Goal: Task Accomplishment & Management: Complete application form

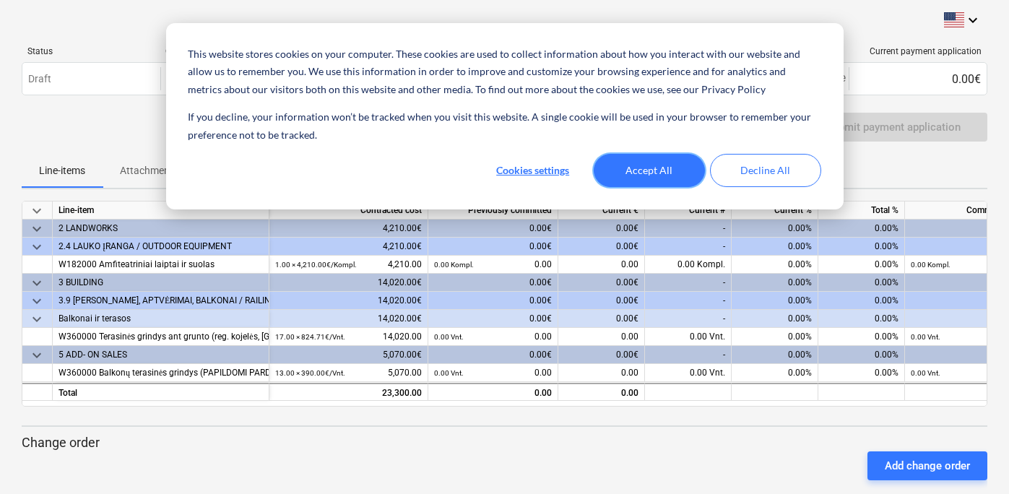
click at [624, 166] on button "Accept All" at bounding box center [648, 170] width 111 height 33
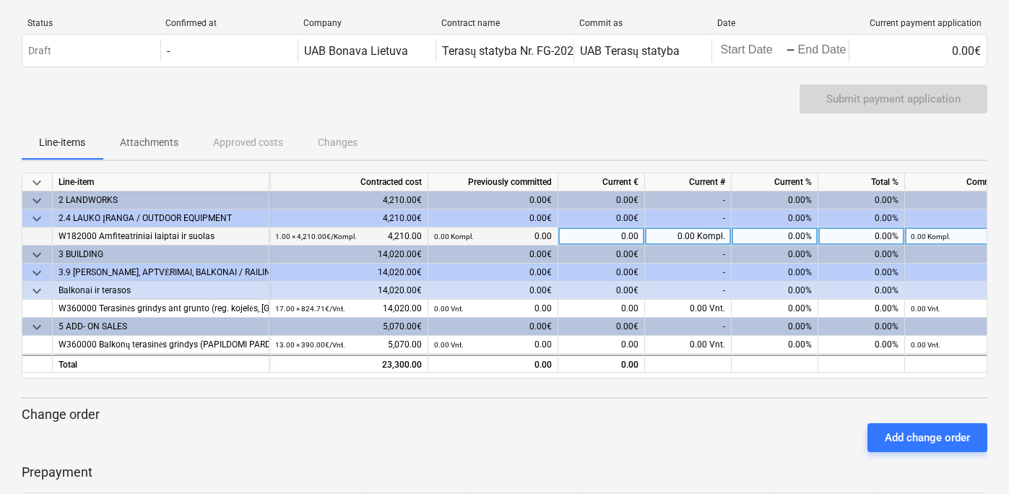
scroll to position [30, 0]
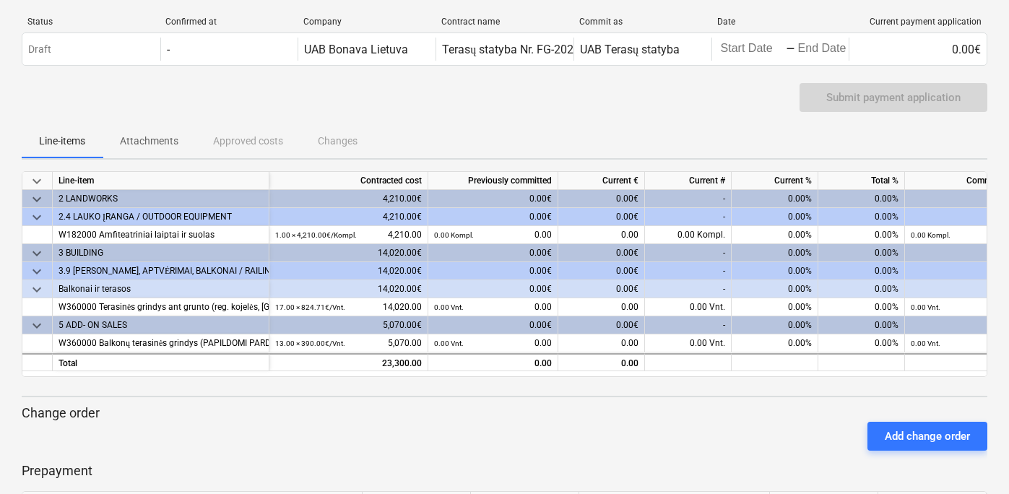
click at [284, 214] on div "4,210.00€" at bounding box center [348, 217] width 159 height 18
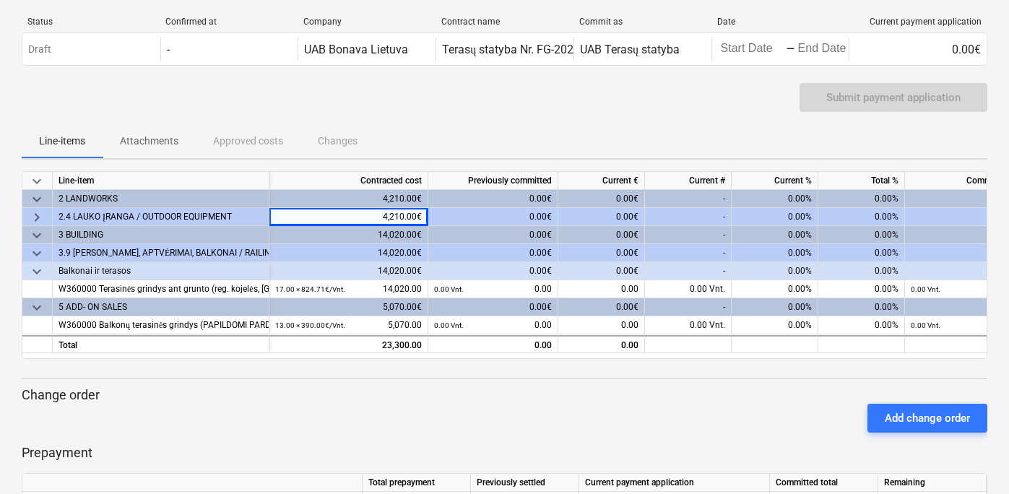
click at [294, 198] on div "4,210.00€" at bounding box center [348, 199] width 159 height 18
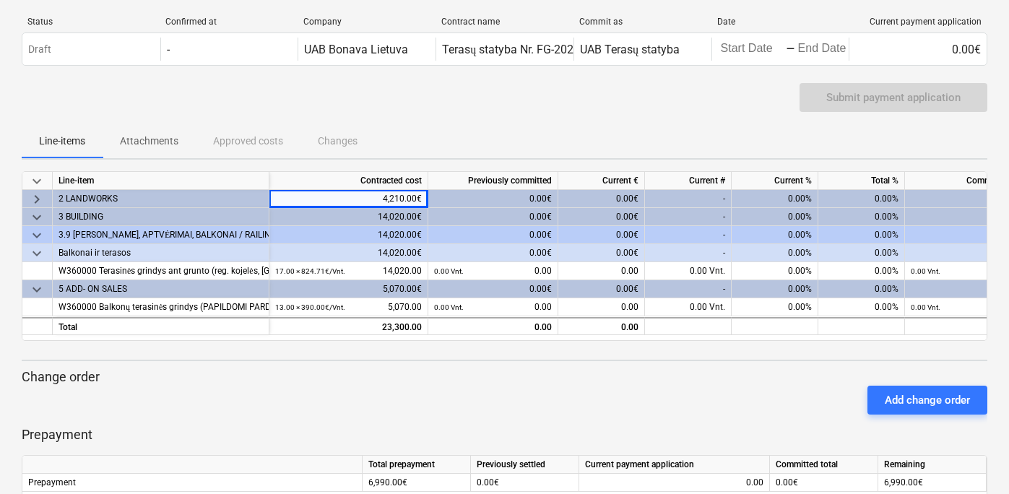
click at [132, 219] on div "3 BUILDING" at bounding box center [160, 217] width 204 height 18
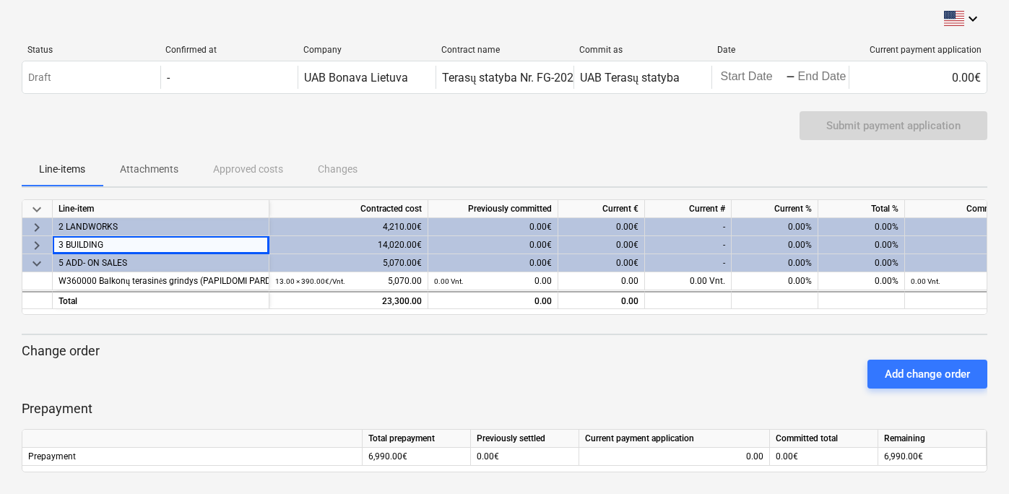
click at [132, 326] on div "keyboard_arrow_down Line-item Contracted cost Previously committed Current € Cu…" at bounding box center [504, 335] width 965 height 273
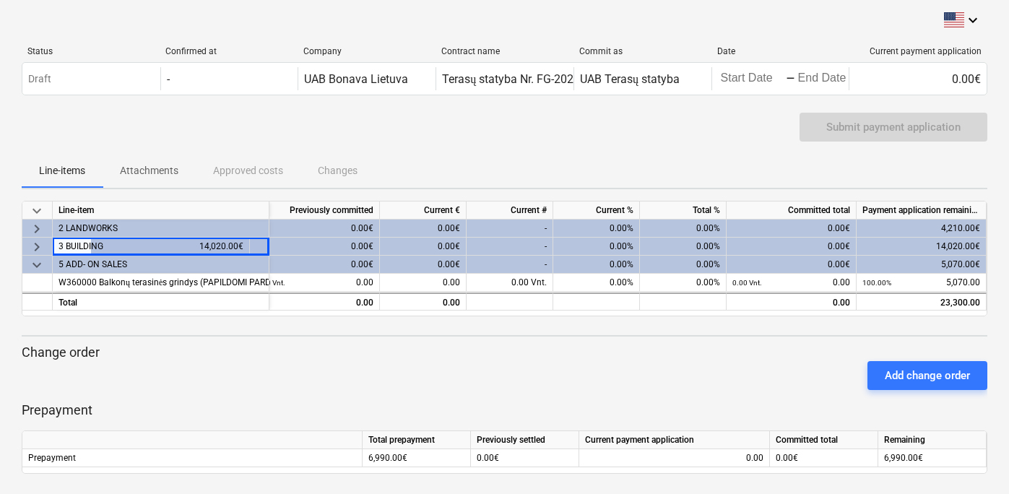
scroll to position [0, 0]
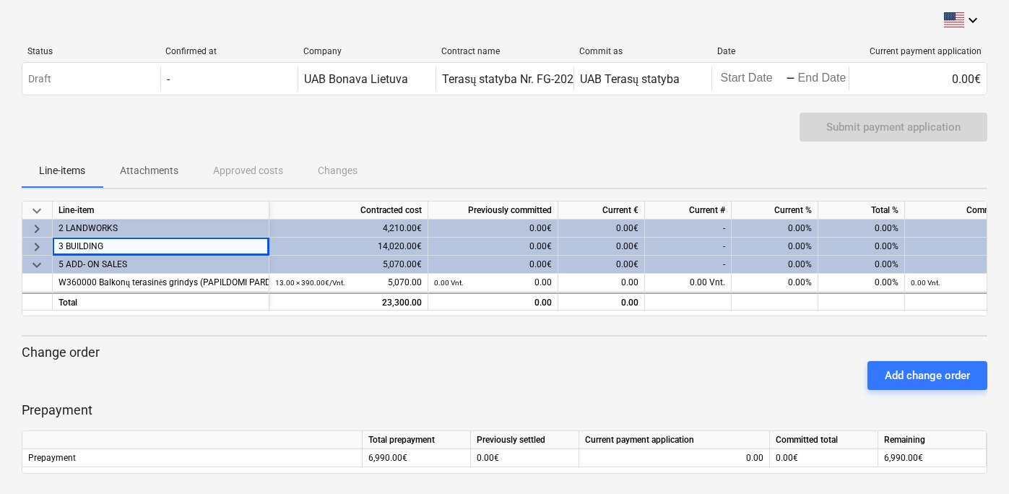
click at [245, 246] on div "3 BUILDING" at bounding box center [160, 247] width 204 height 18
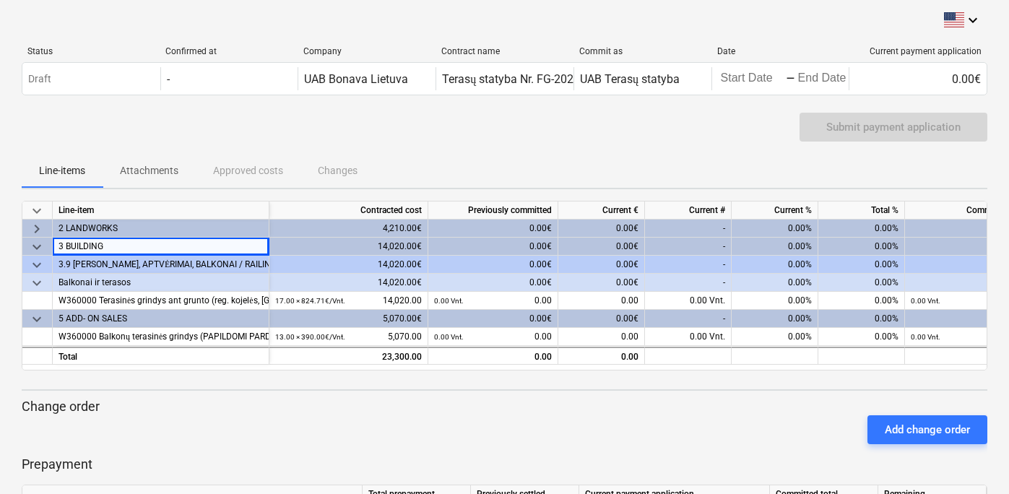
click at [39, 283] on span "keyboard_arrow_down" at bounding box center [36, 282] width 17 height 17
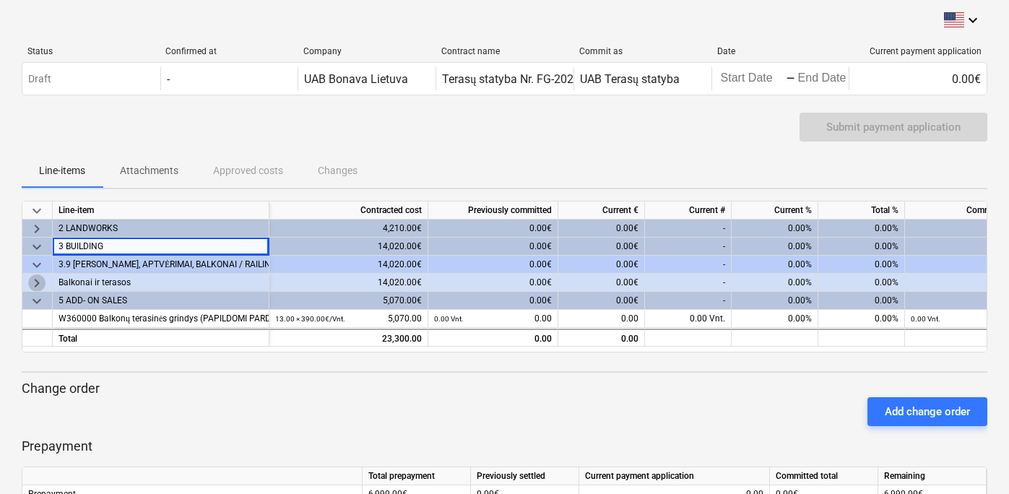
click at [39, 283] on span "keyboard_arrow_right" at bounding box center [36, 282] width 17 height 17
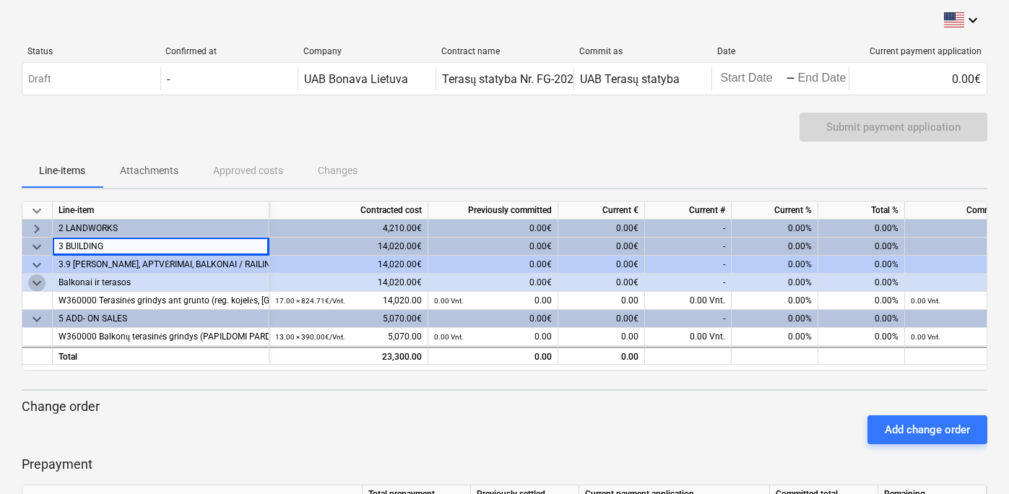
click at [36, 276] on span "keyboard_arrow_down" at bounding box center [36, 282] width 17 height 17
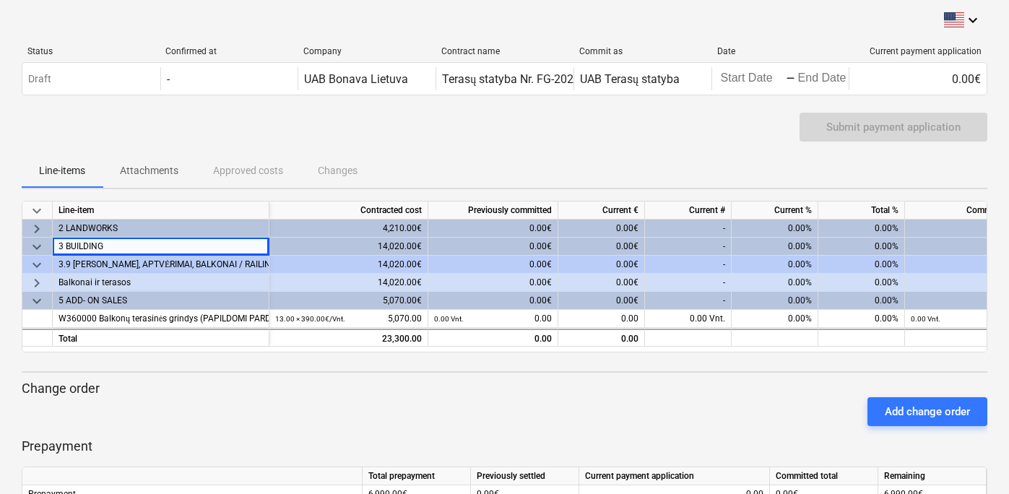
click at [31, 260] on span "keyboard_arrow_down" at bounding box center [36, 264] width 17 height 17
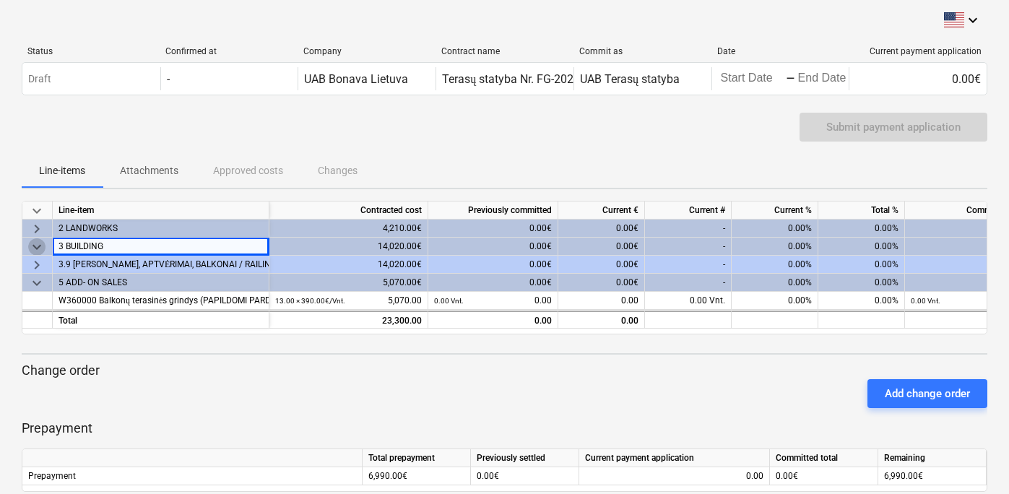
click at [40, 245] on span "keyboard_arrow_down" at bounding box center [36, 246] width 17 height 17
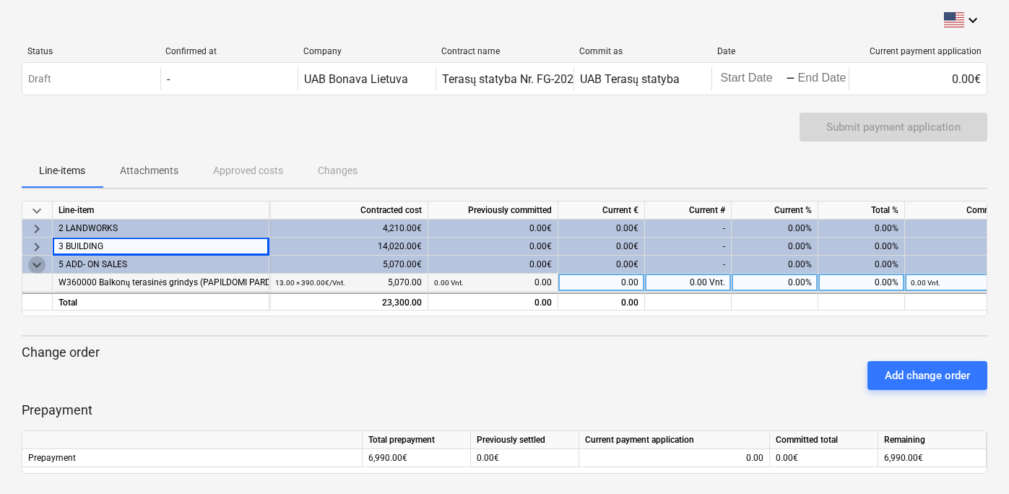
click at [40, 259] on span "keyboard_arrow_down" at bounding box center [36, 264] width 17 height 17
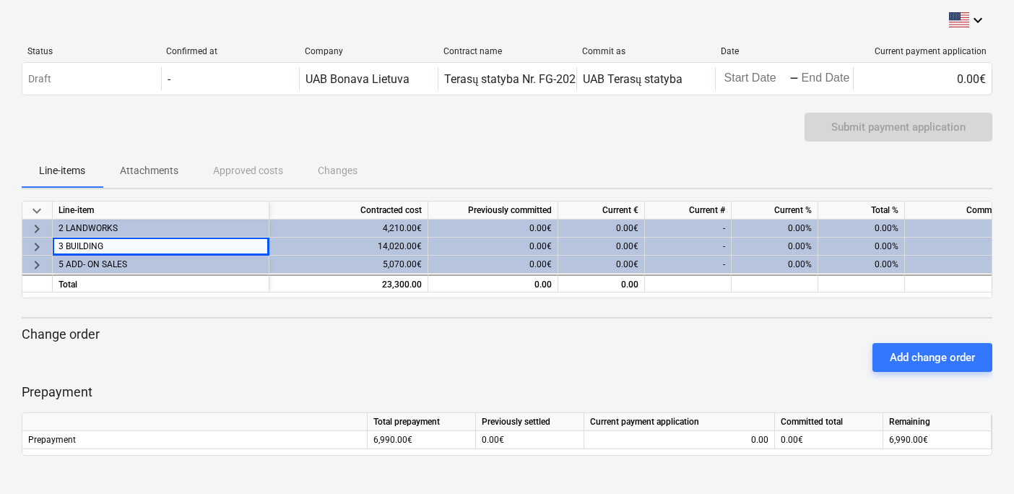
click at [39, 264] on span "keyboard_arrow_right" at bounding box center [36, 264] width 17 height 17
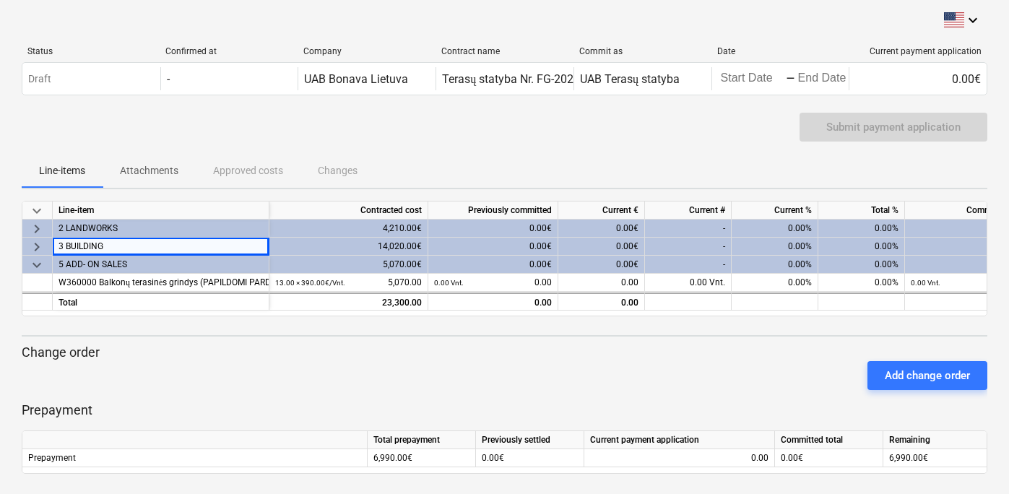
click at [36, 227] on span "keyboard_arrow_right" at bounding box center [36, 228] width 17 height 17
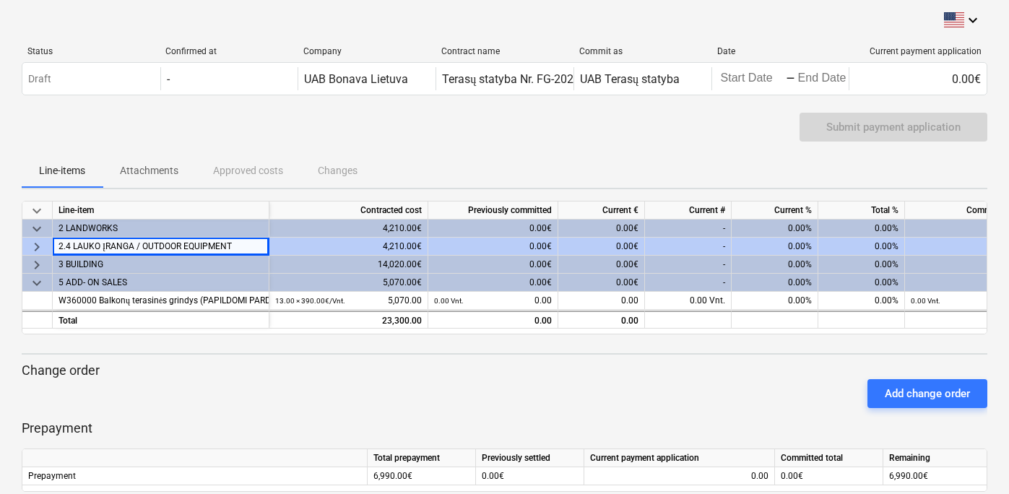
click at [40, 247] on span "keyboard_arrow_right" at bounding box center [36, 246] width 17 height 17
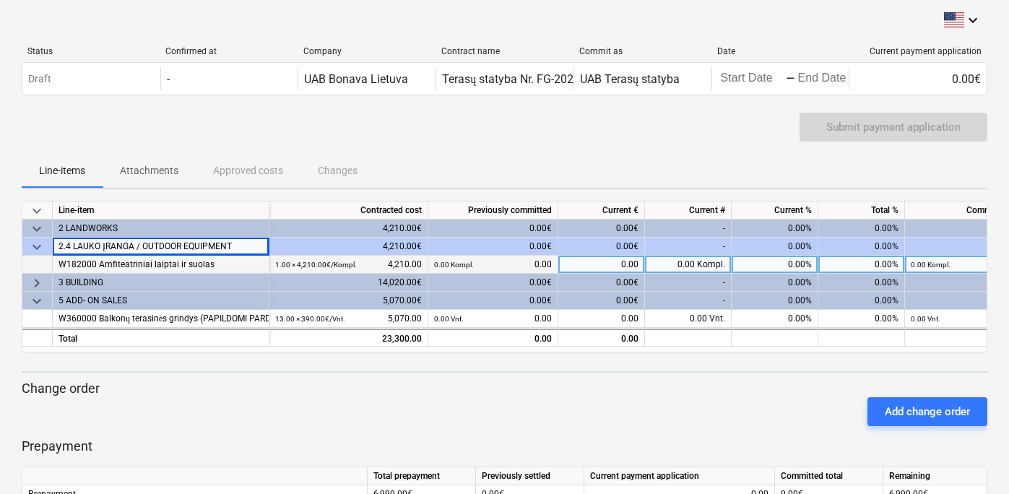
click at [661, 265] on div "0.00 Kompl." at bounding box center [688, 265] width 87 height 18
type input "0,9"
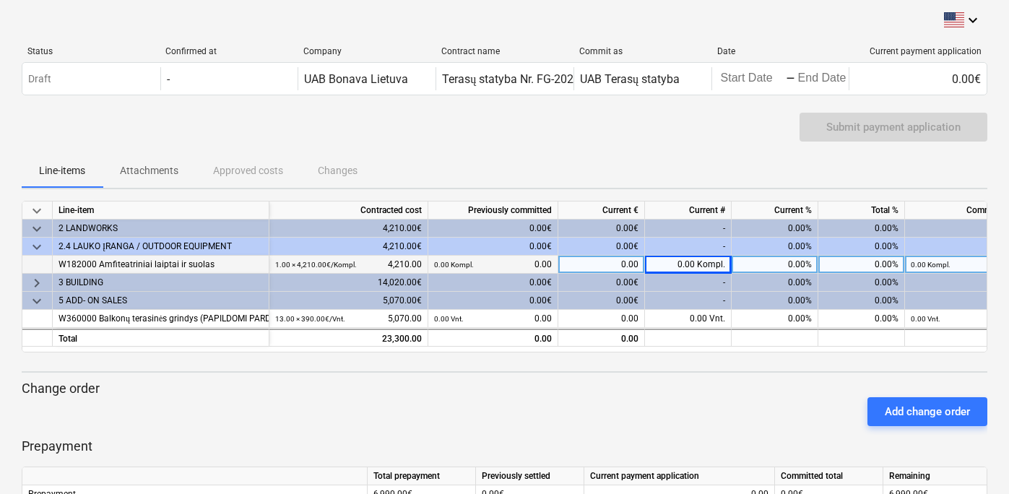
click at [680, 266] on div "0.00 Kompl." at bounding box center [688, 265] width 87 height 18
click at [680, 266] on input at bounding box center [688, 264] width 86 height 17
type input "1"
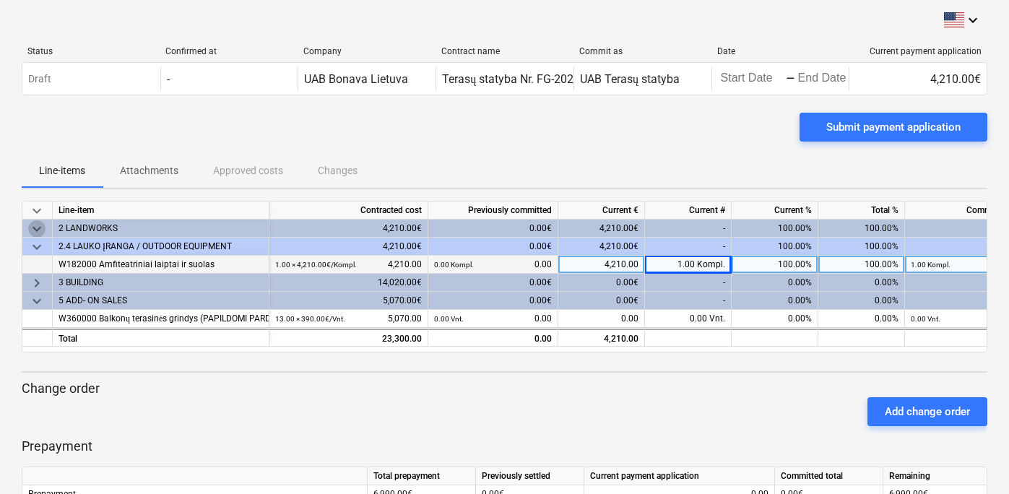
click at [38, 227] on span "keyboard_arrow_down" at bounding box center [36, 228] width 17 height 17
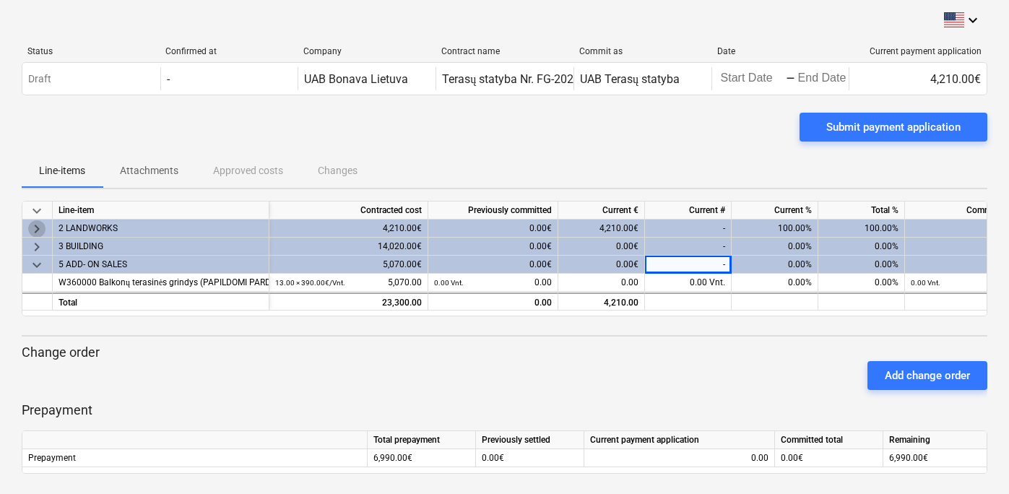
click at [35, 232] on span "keyboard_arrow_right" at bounding box center [36, 228] width 17 height 17
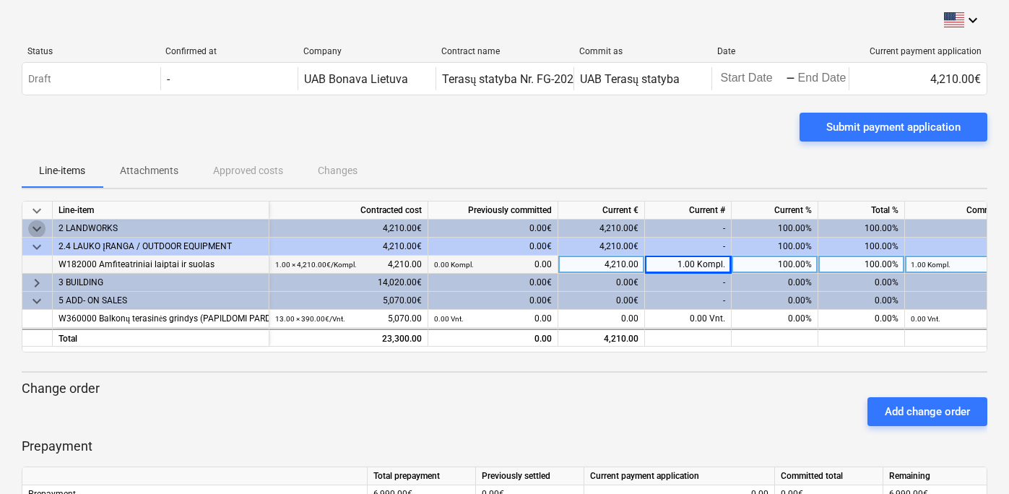
click at [37, 229] on span "keyboard_arrow_down" at bounding box center [36, 228] width 17 height 17
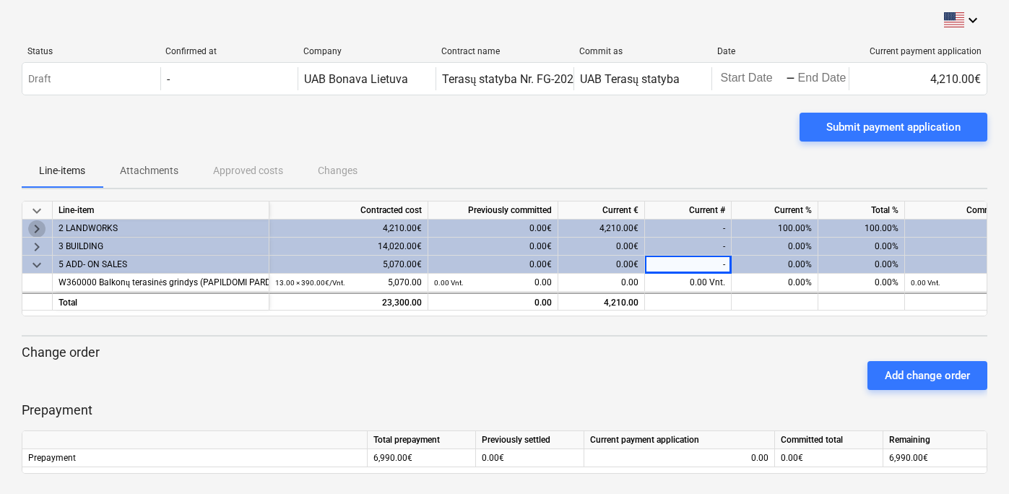
click at [37, 229] on span "keyboard_arrow_right" at bounding box center [36, 228] width 17 height 17
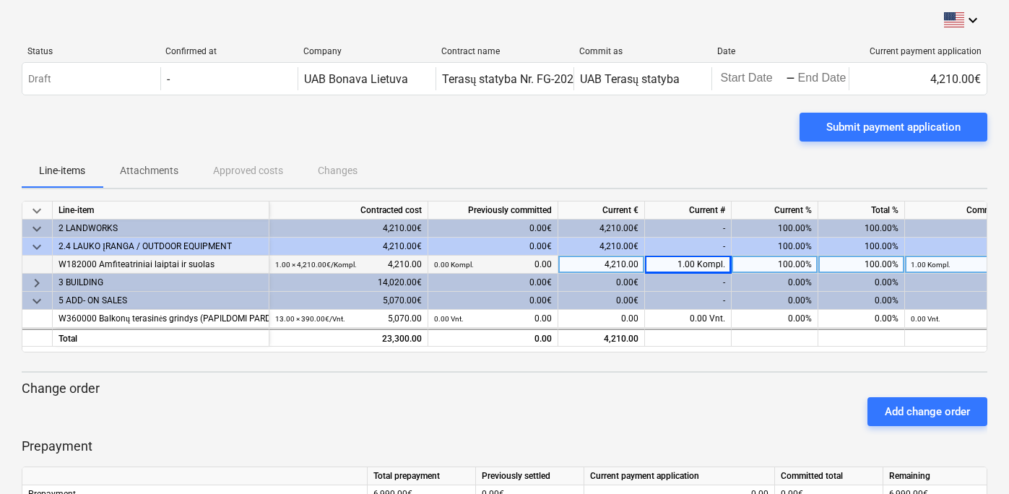
click at [35, 246] on span "keyboard_arrow_down" at bounding box center [36, 246] width 17 height 17
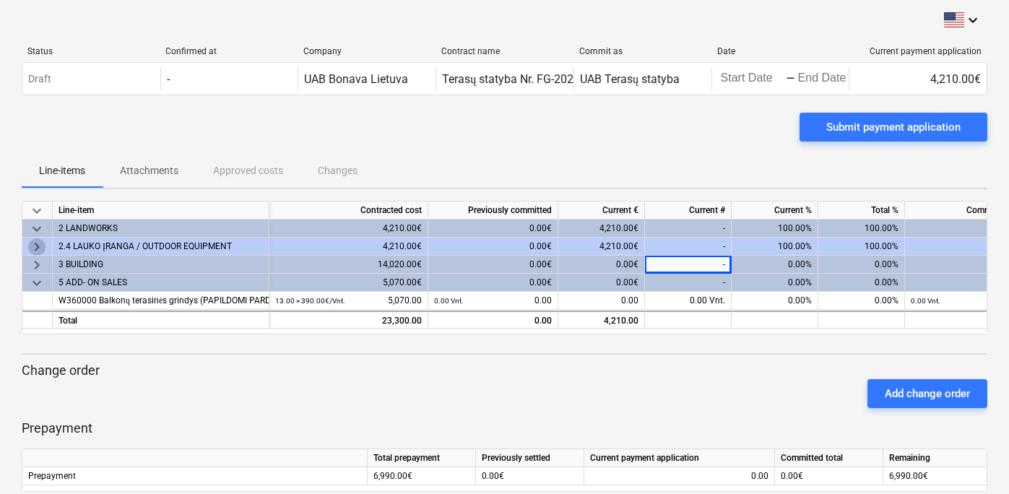
click at [35, 246] on span "keyboard_arrow_right" at bounding box center [36, 246] width 17 height 17
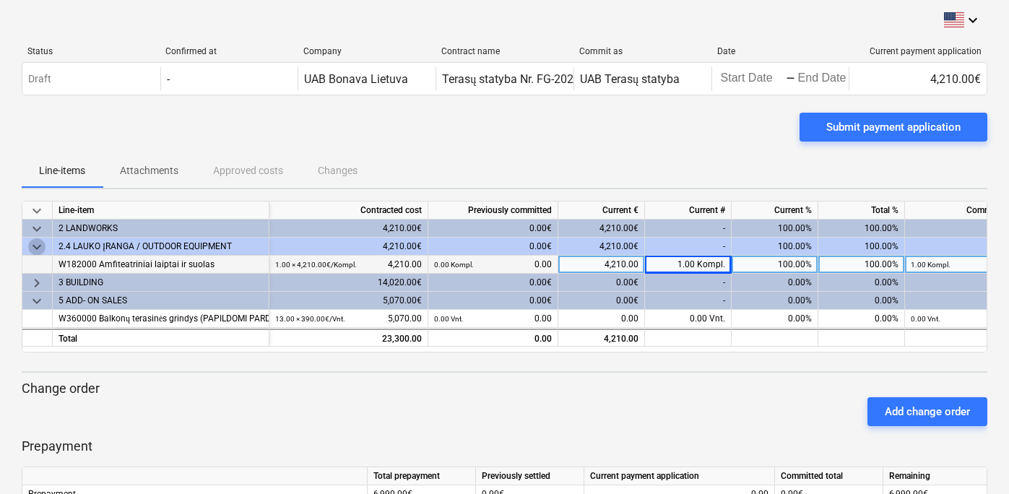
click at [35, 246] on span "keyboard_arrow_down" at bounding box center [36, 246] width 17 height 17
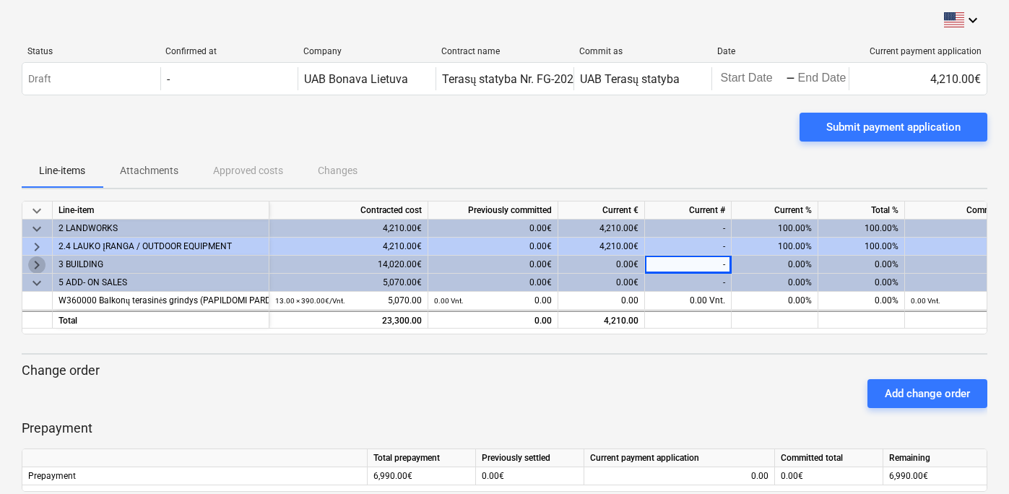
click at [40, 266] on span "keyboard_arrow_right" at bounding box center [36, 264] width 17 height 17
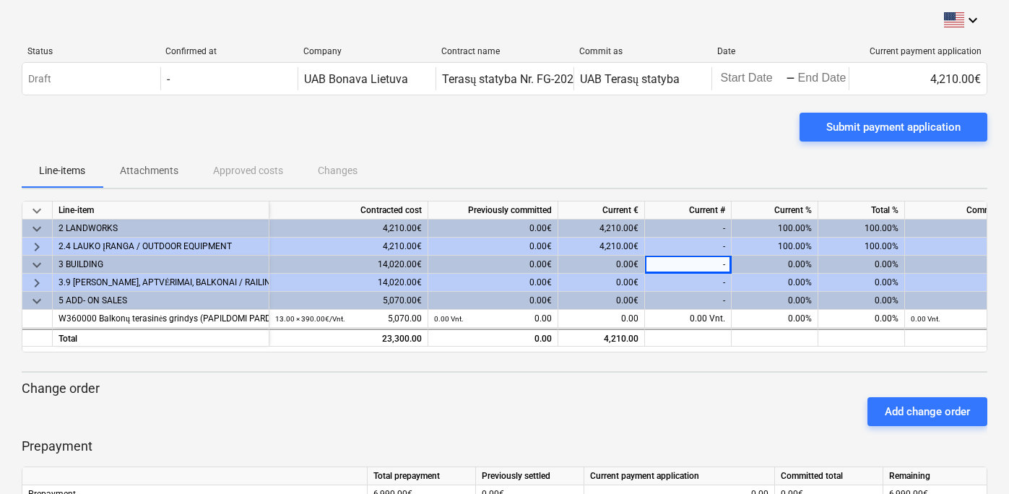
click at [36, 279] on span "keyboard_arrow_right" at bounding box center [36, 282] width 17 height 17
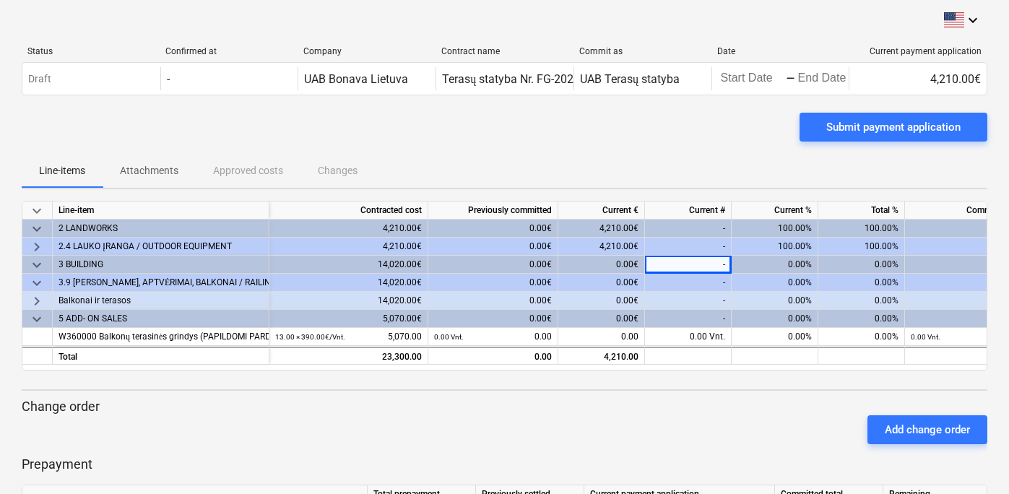
click at [667, 298] on div "-" at bounding box center [688, 301] width 87 height 18
click at [661, 302] on div "-" at bounding box center [688, 301] width 87 height 18
click at [674, 280] on div "-" at bounding box center [688, 283] width 87 height 18
click at [676, 258] on div "-" at bounding box center [688, 265] width 87 height 18
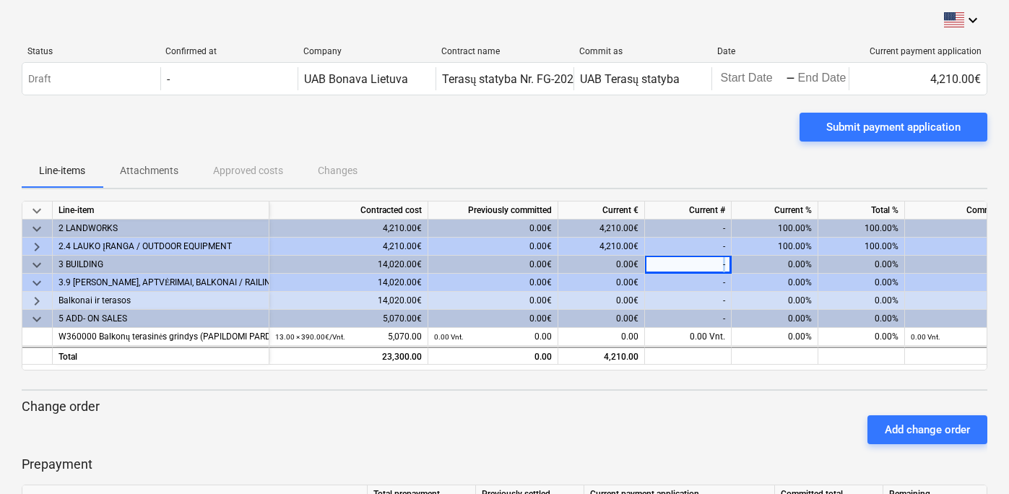
click at [676, 258] on div "-" at bounding box center [688, 265] width 87 height 18
click at [663, 279] on div "-" at bounding box center [688, 283] width 87 height 18
click at [680, 279] on div "-" at bounding box center [688, 283] width 87 height 18
click at [684, 283] on div "-" at bounding box center [688, 283] width 87 height 18
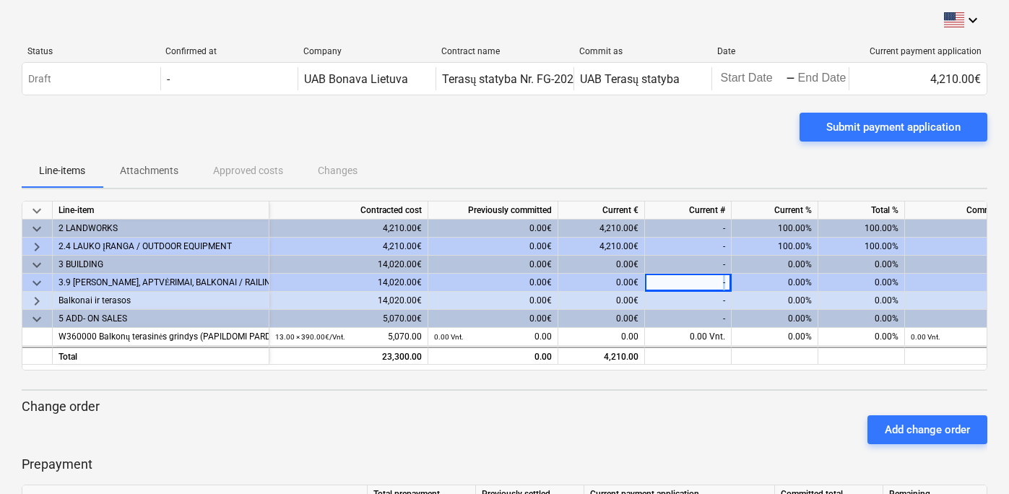
click at [716, 261] on div "-" at bounding box center [688, 265] width 87 height 18
click at [713, 249] on div "-" at bounding box center [688, 247] width 87 height 18
click at [717, 250] on div "-" at bounding box center [688, 247] width 87 height 18
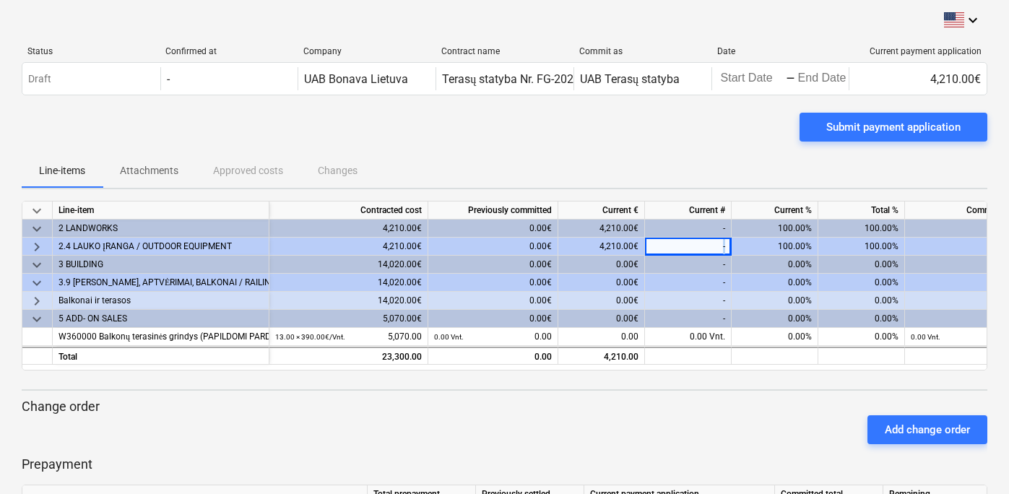
click at [717, 250] on div "-" at bounding box center [688, 247] width 87 height 18
click at [39, 281] on span "keyboard_arrow_down" at bounding box center [36, 282] width 17 height 17
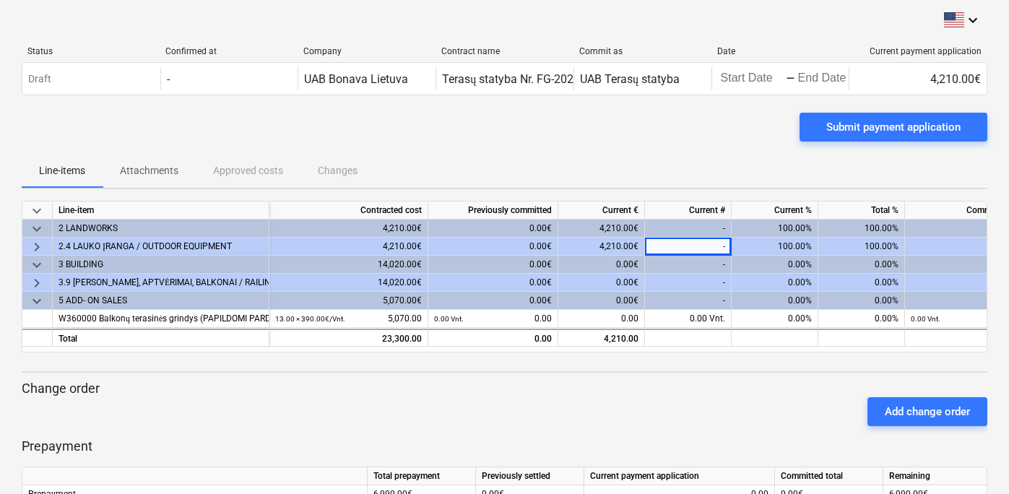
click at [677, 284] on div "-" at bounding box center [688, 283] width 87 height 18
click at [692, 284] on div "-" at bounding box center [688, 283] width 87 height 18
click at [35, 243] on span "keyboard_arrow_right" at bounding box center [36, 246] width 17 height 17
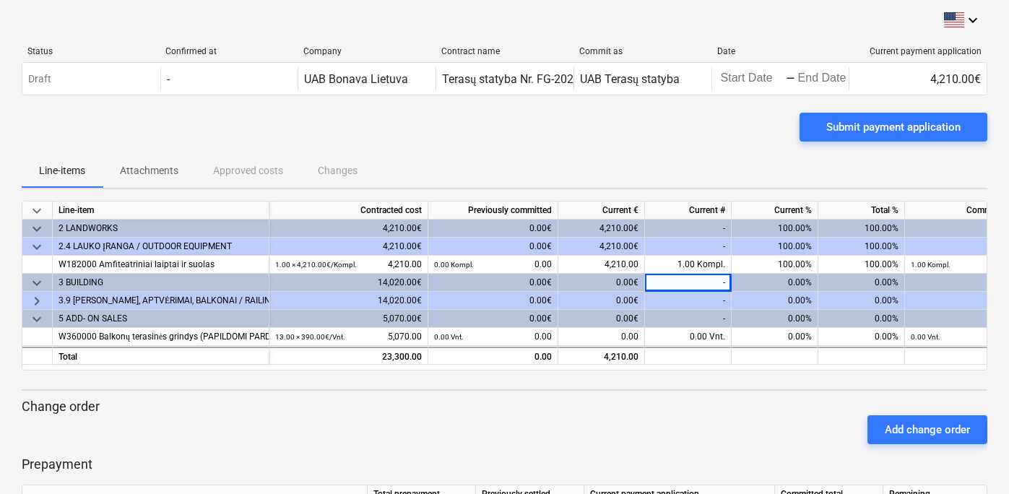
click at [35, 243] on span "keyboard_arrow_down" at bounding box center [36, 246] width 17 height 17
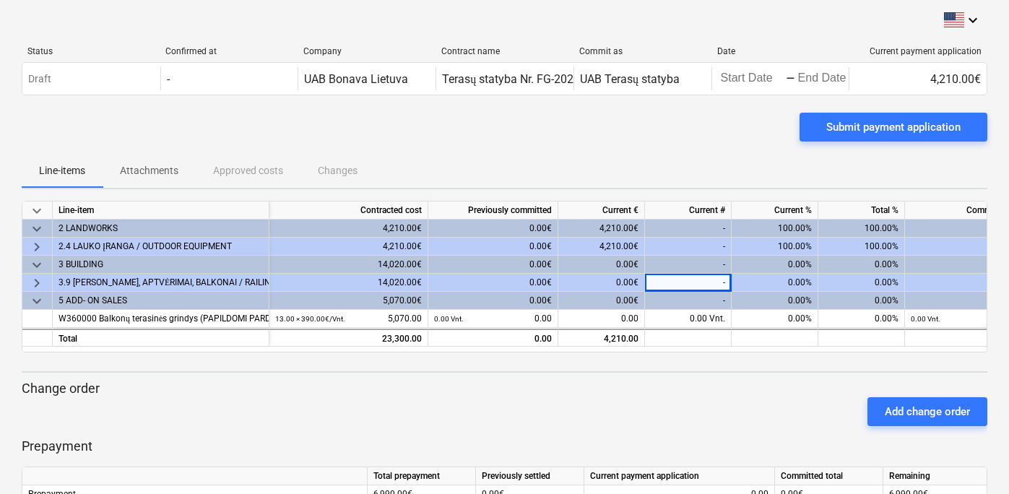
click at [35, 243] on span "keyboard_arrow_right" at bounding box center [36, 246] width 17 height 17
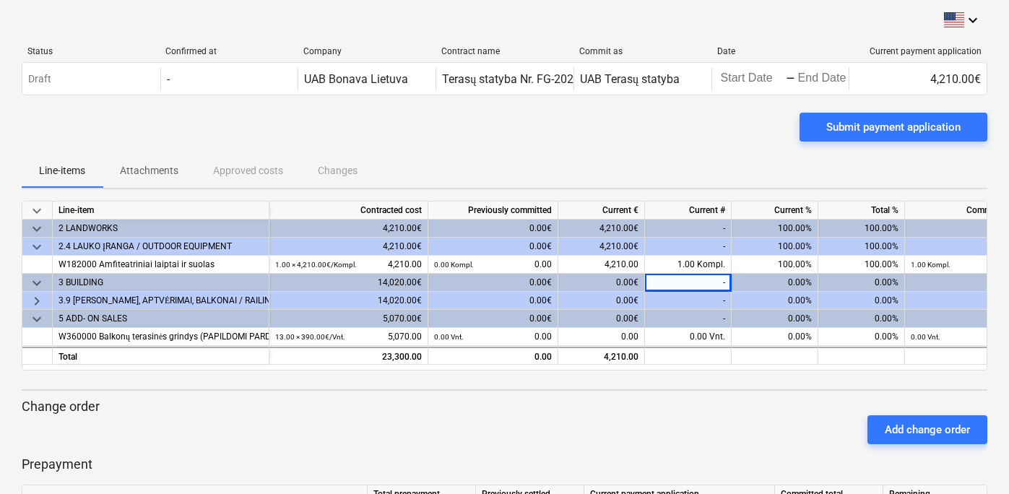
click at [35, 243] on span "keyboard_arrow_down" at bounding box center [36, 246] width 17 height 17
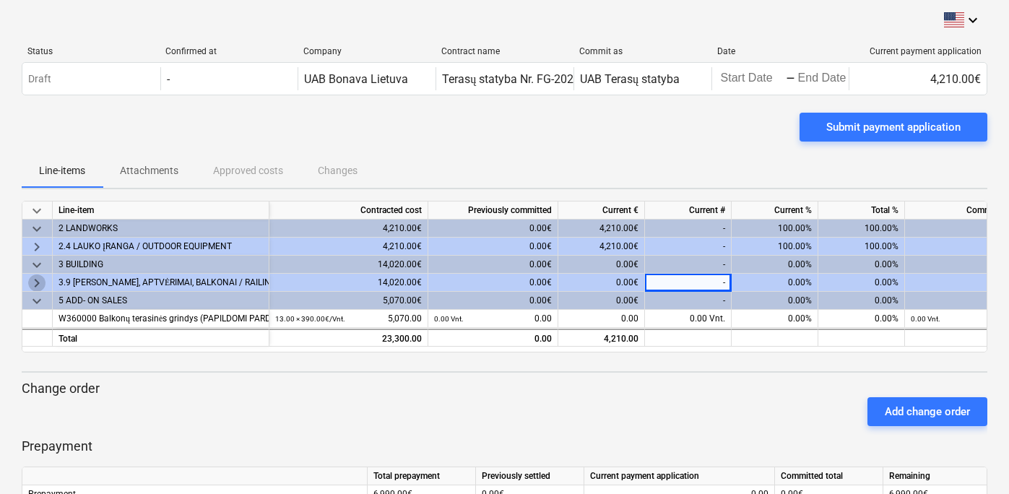
click at [36, 282] on span "keyboard_arrow_right" at bounding box center [36, 282] width 17 height 17
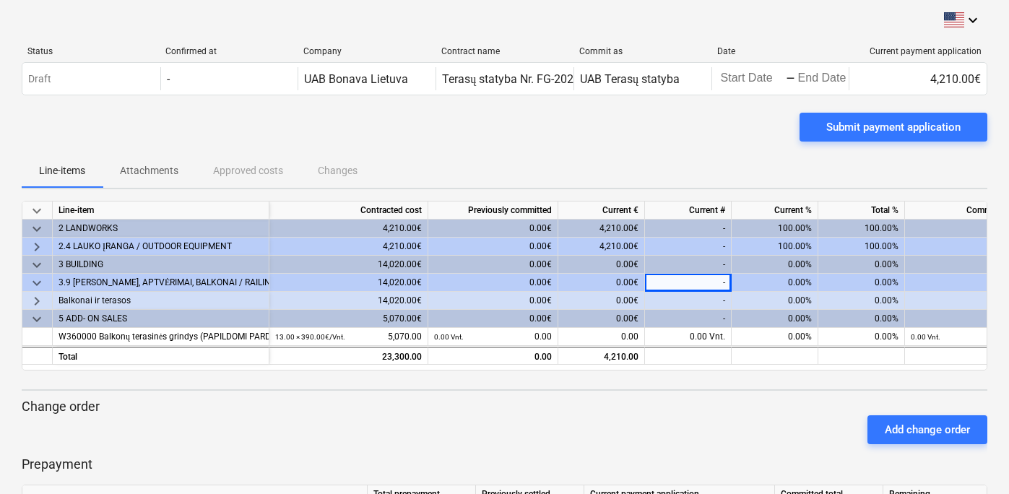
click at [671, 300] on div "-" at bounding box center [688, 301] width 87 height 18
click at [108, 300] on div "Balkonai ir terasos" at bounding box center [160, 301] width 204 height 18
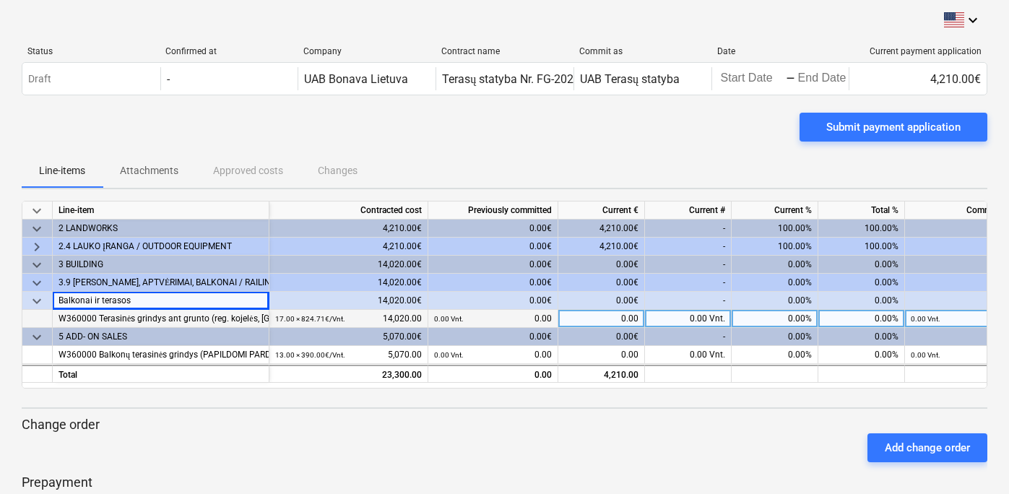
click at [656, 316] on div "0.00 Vnt." at bounding box center [688, 319] width 87 height 18
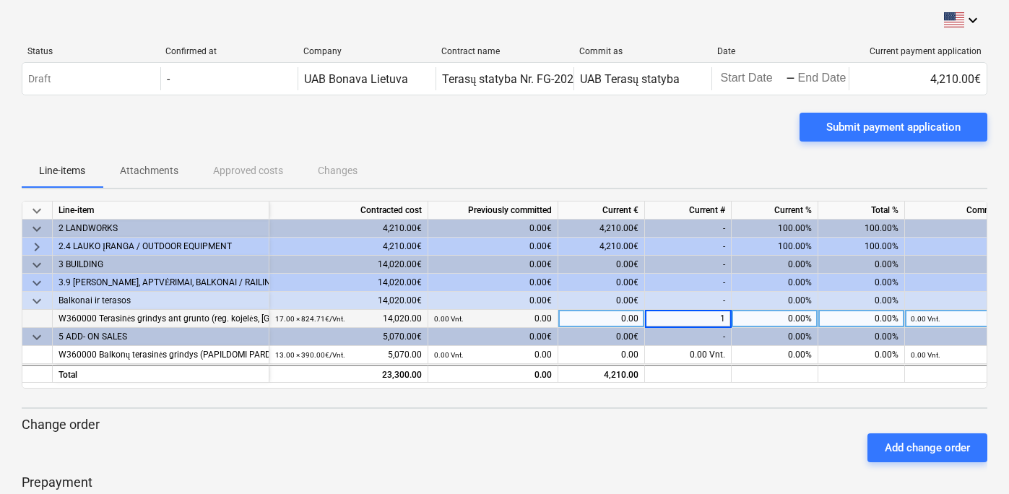
type input "13"
click at [36, 316] on div at bounding box center [37, 319] width 30 height 18
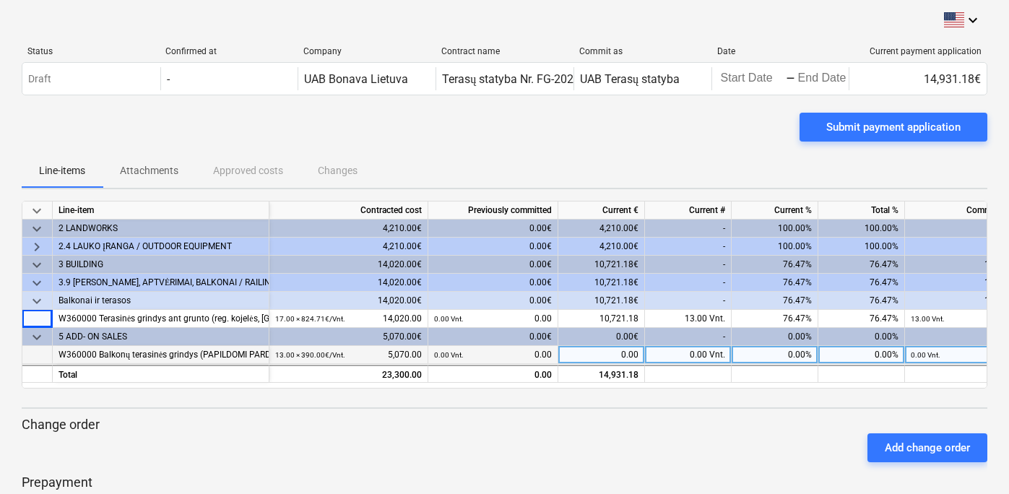
click at [43, 354] on div at bounding box center [37, 355] width 30 height 18
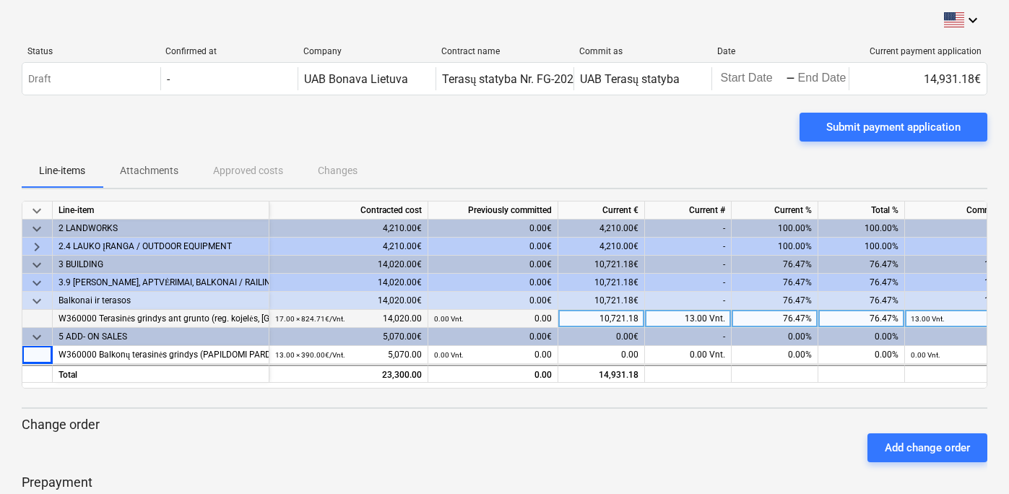
click at [684, 319] on div "13.00 Vnt." at bounding box center [688, 319] width 87 height 18
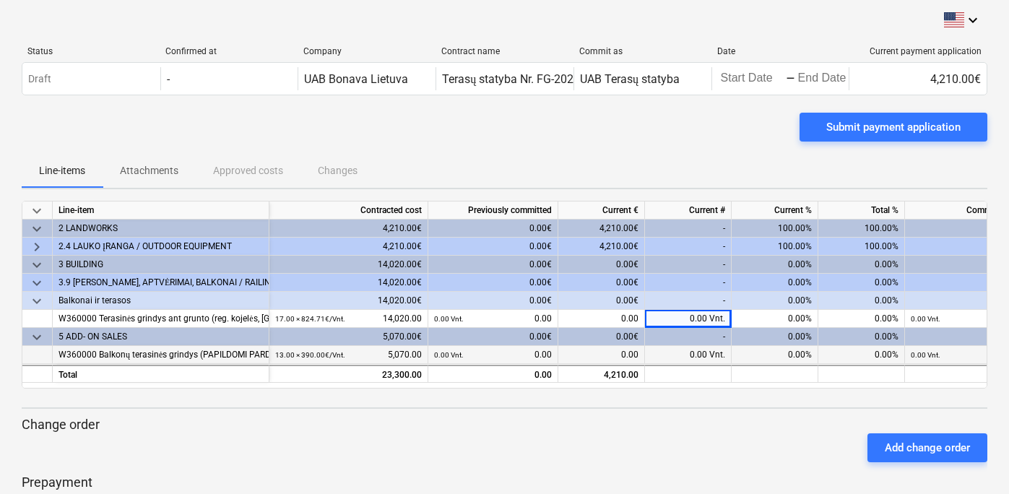
click at [693, 352] on div "0.00 Vnt." at bounding box center [688, 355] width 87 height 18
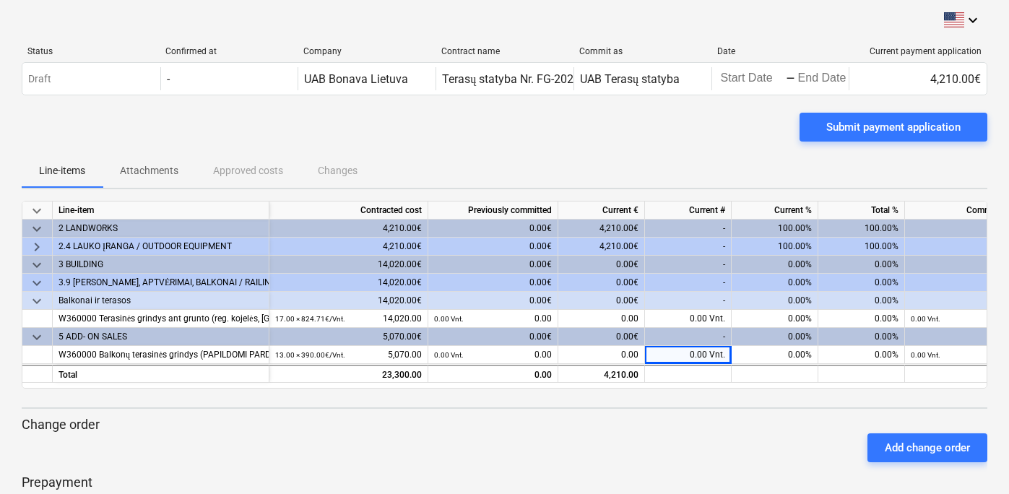
click at [30, 276] on span "keyboard_arrow_down" at bounding box center [36, 282] width 17 height 17
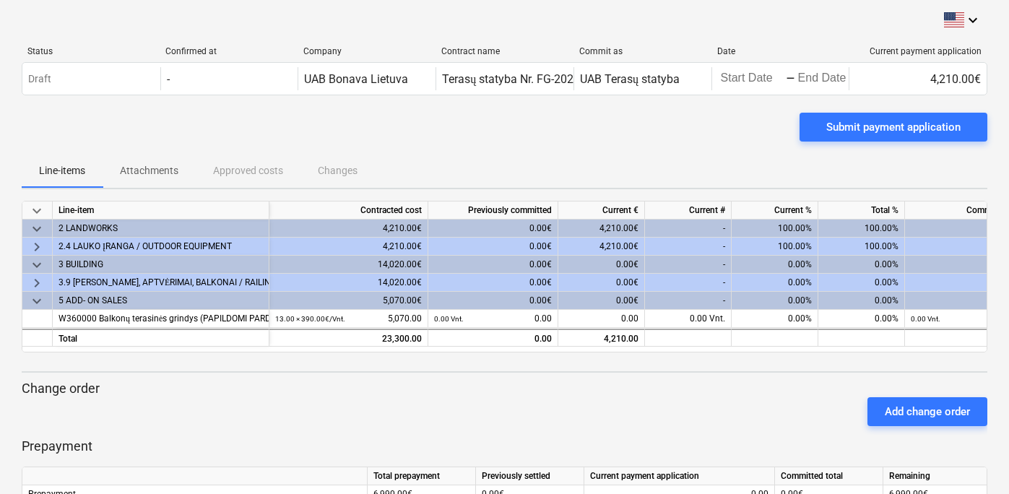
click at [37, 282] on span "keyboard_arrow_right" at bounding box center [36, 282] width 17 height 17
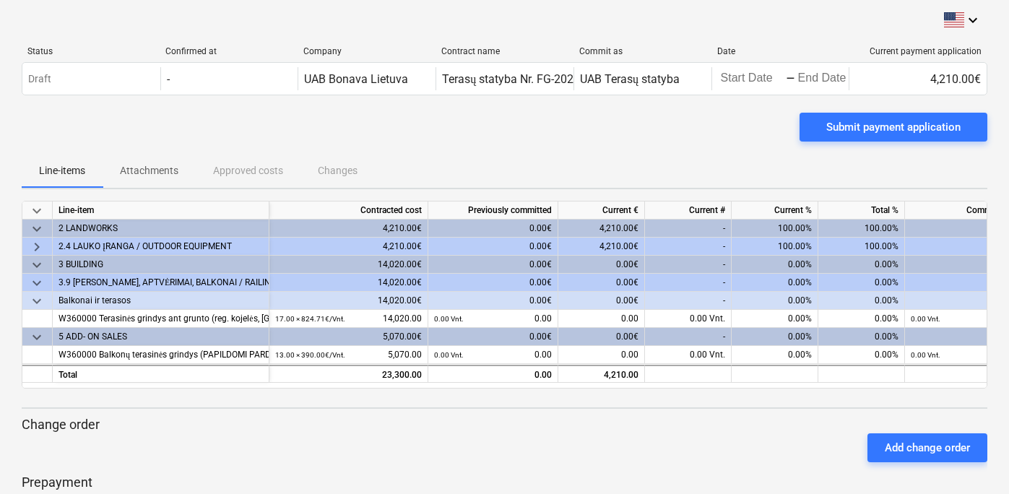
click at [33, 284] on span "keyboard_arrow_down" at bounding box center [36, 282] width 17 height 17
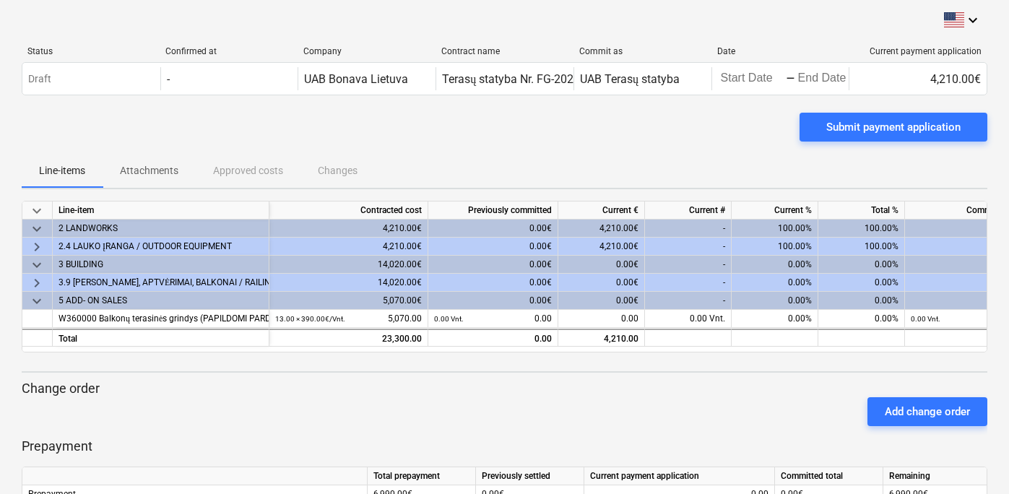
click at [33, 284] on span "keyboard_arrow_right" at bounding box center [36, 282] width 17 height 17
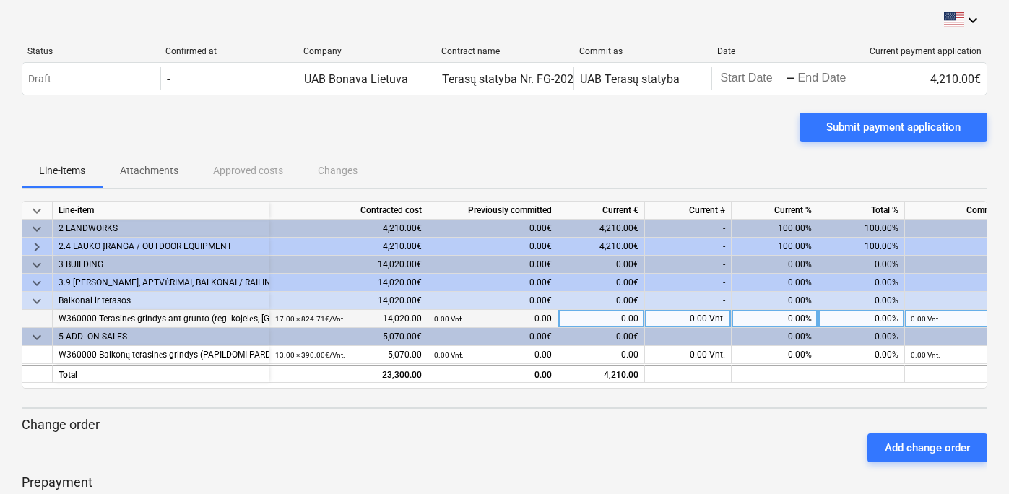
click at [687, 314] on div "0.00 Vnt." at bounding box center [688, 319] width 87 height 18
type input "13"
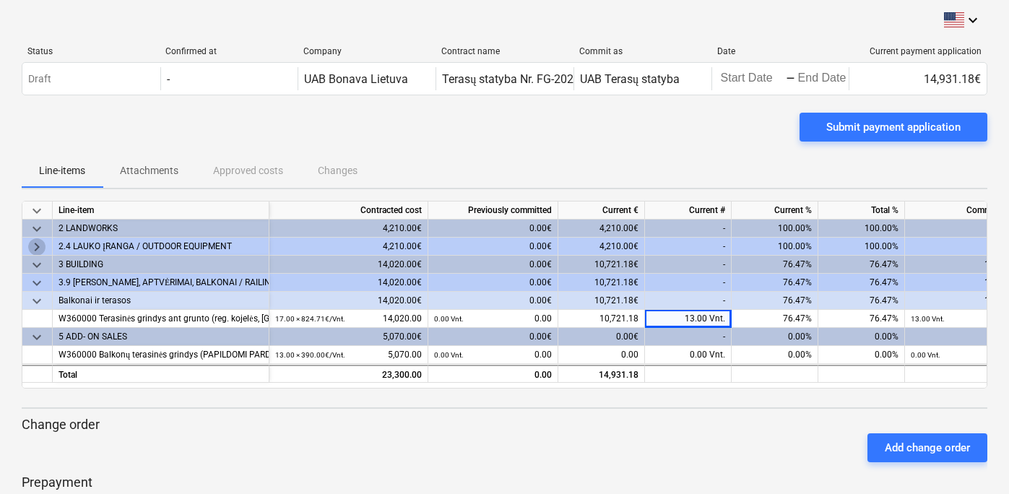
click at [42, 240] on span "keyboard_arrow_right" at bounding box center [36, 246] width 17 height 17
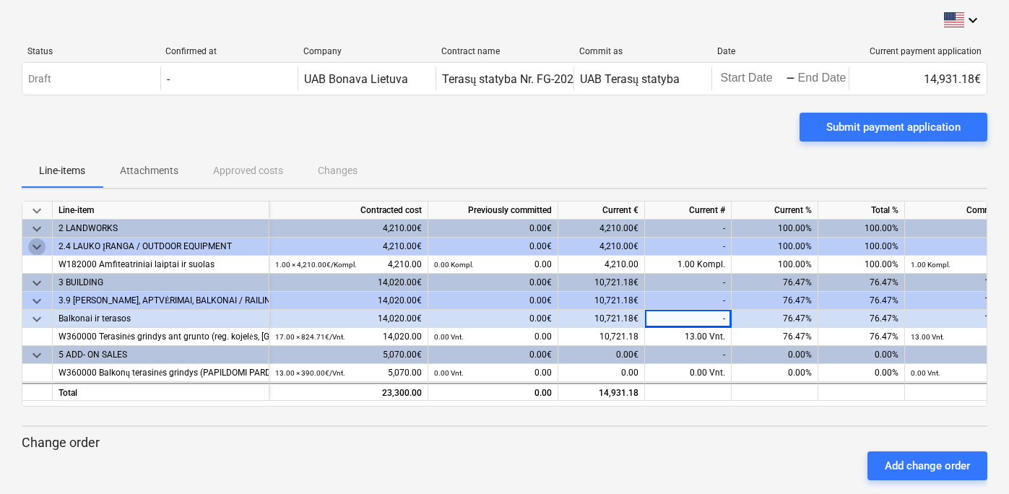
click at [38, 248] on span "keyboard_arrow_down" at bounding box center [36, 246] width 17 height 17
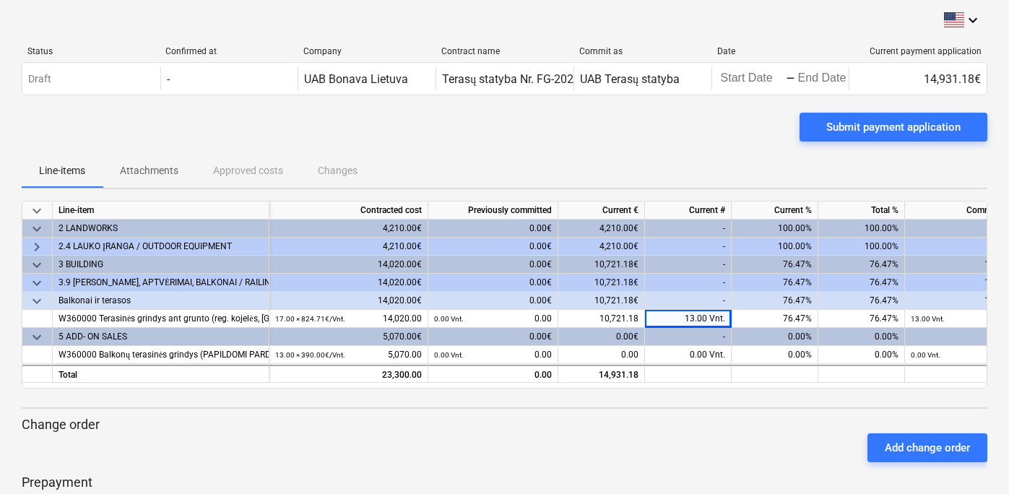
click at [39, 264] on span "keyboard_arrow_down" at bounding box center [36, 264] width 17 height 17
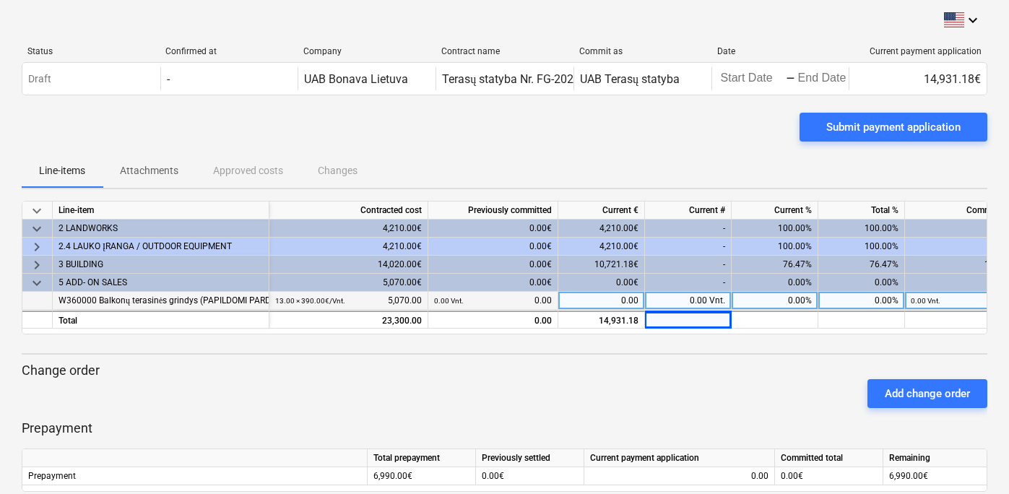
click at [39, 264] on span "keyboard_arrow_right" at bounding box center [36, 264] width 17 height 17
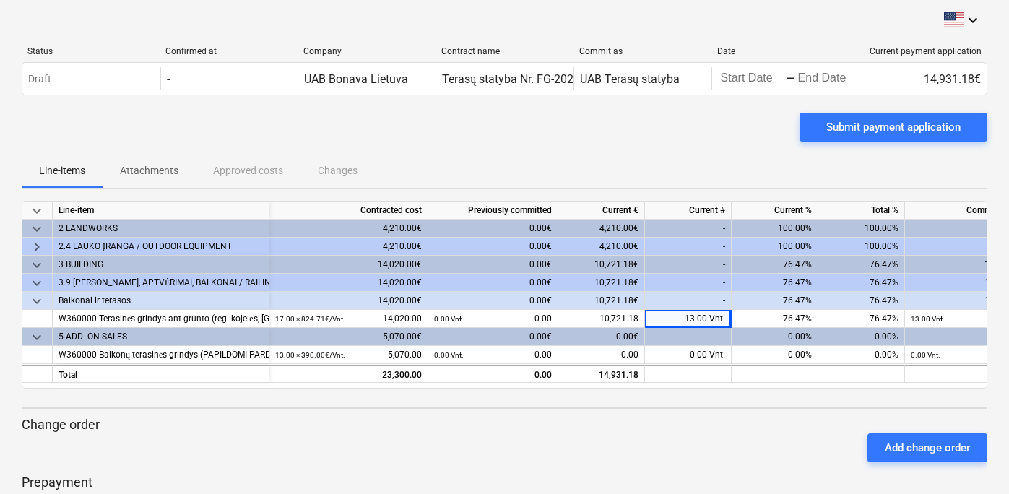
click at [38, 284] on span "keyboard_arrow_down" at bounding box center [36, 282] width 17 height 17
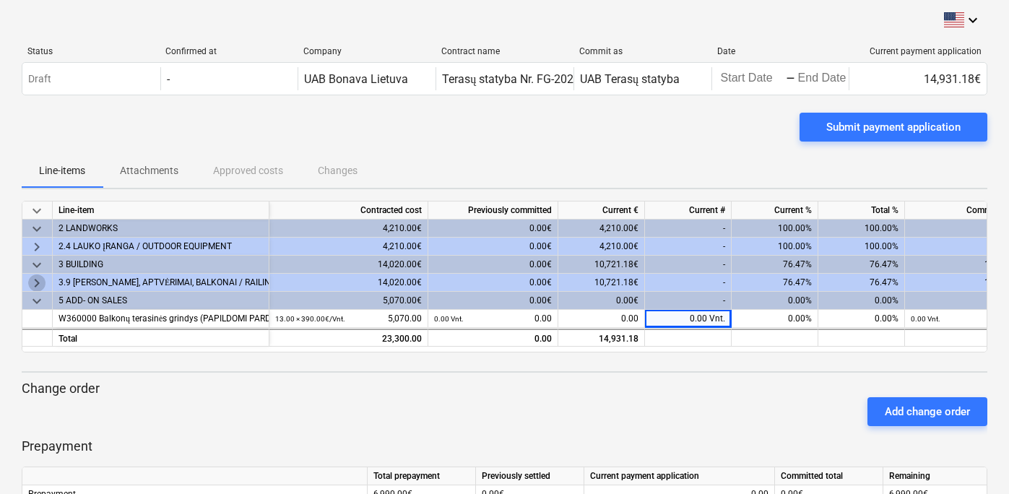
click at [38, 284] on span "keyboard_arrow_right" at bounding box center [36, 282] width 17 height 17
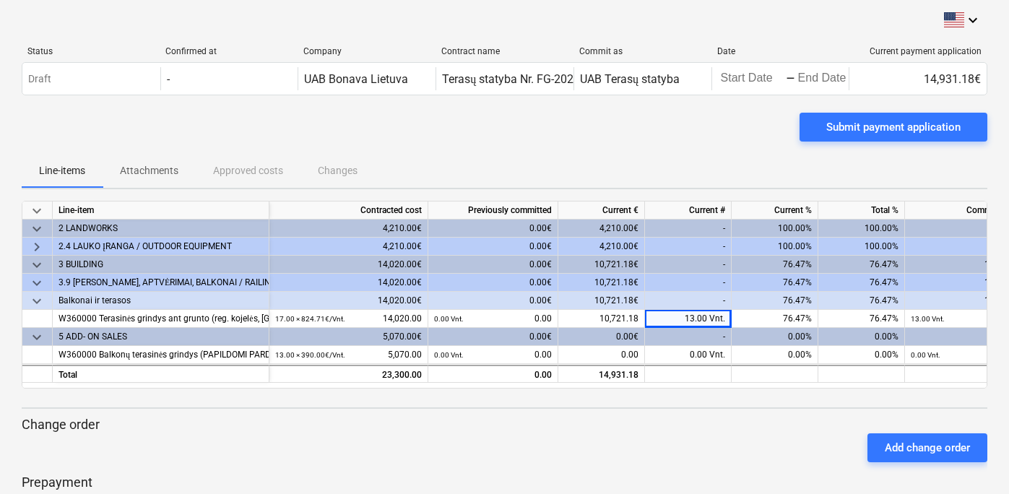
click at [45, 284] on div "keyboard_arrow_down" at bounding box center [37, 283] width 30 height 18
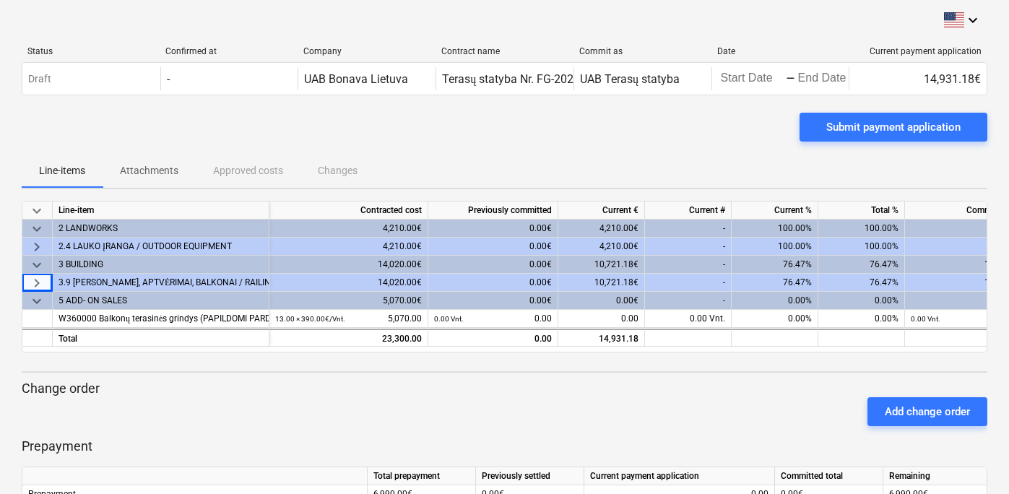
click at [45, 284] on div "keyboard_arrow_right" at bounding box center [37, 283] width 30 height 18
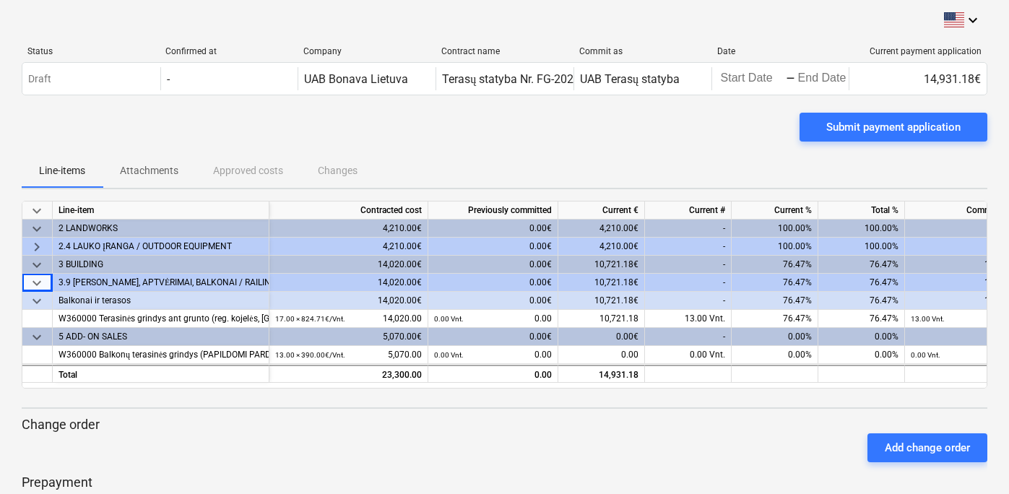
click at [40, 243] on span "keyboard_arrow_right" at bounding box center [36, 246] width 17 height 17
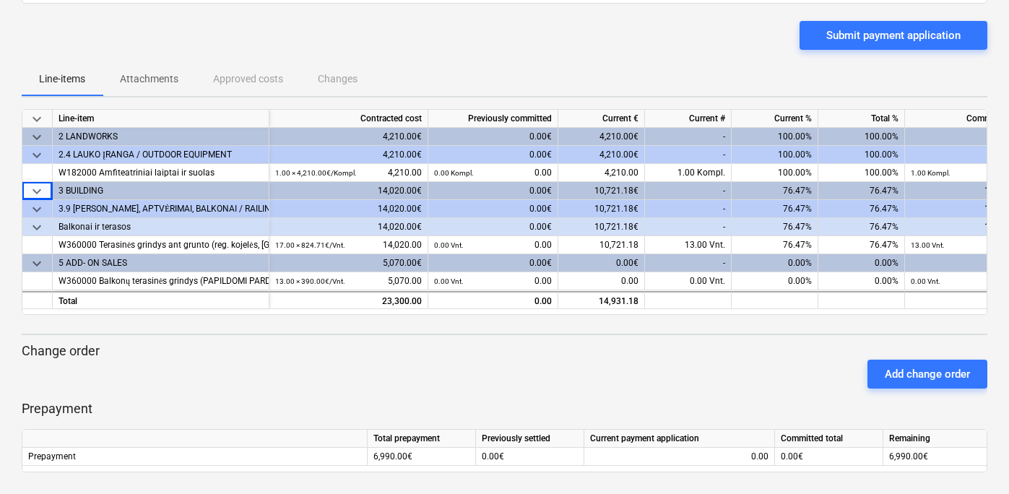
click at [39, 141] on span "keyboard_arrow_down" at bounding box center [36, 137] width 17 height 17
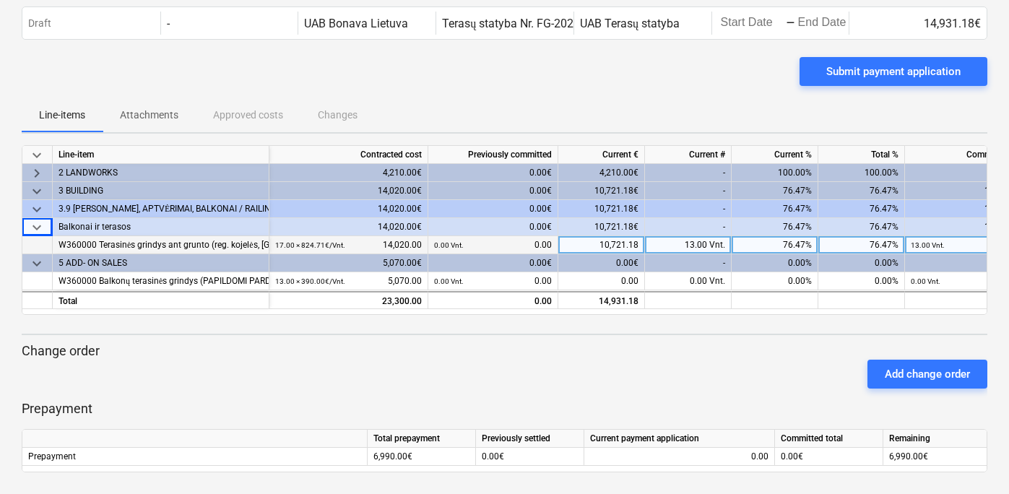
scroll to position [54, 0]
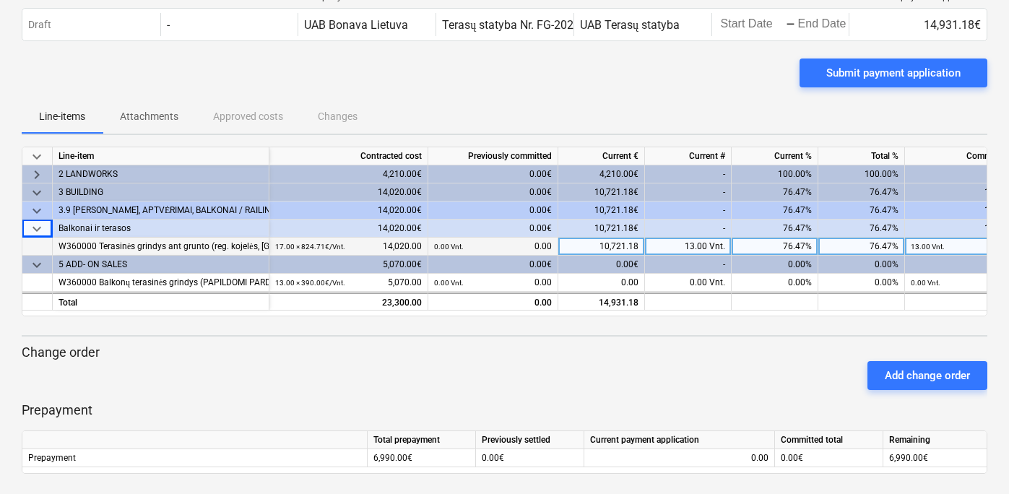
click at [33, 191] on span "keyboard_arrow_down" at bounding box center [36, 192] width 17 height 17
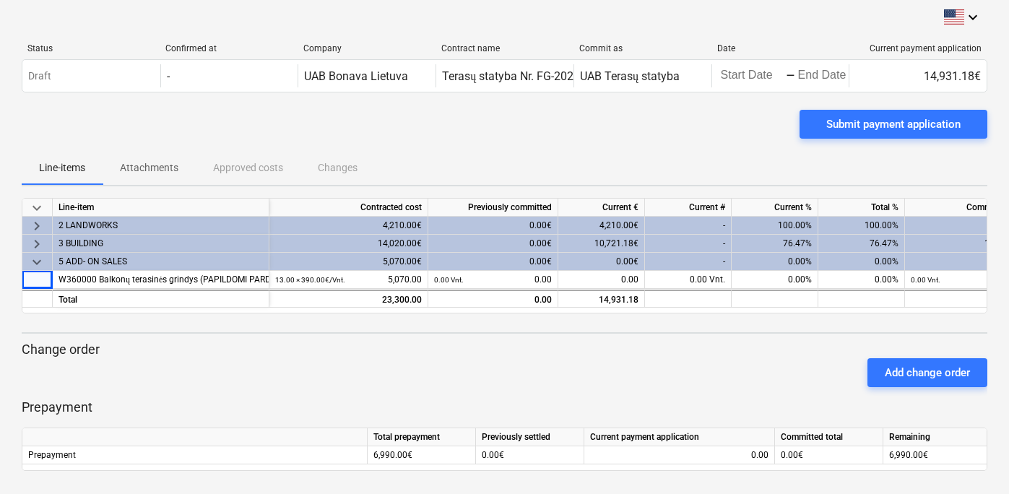
scroll to position [1, 0]
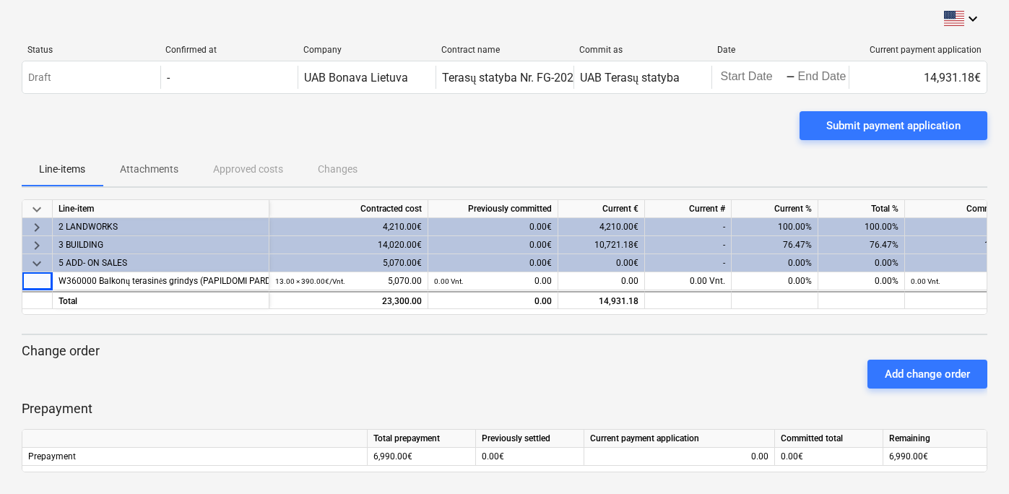
click at [40, 269] on span "keyboard_arrow_down" at bounding box center [36, 263] width 17 height 17
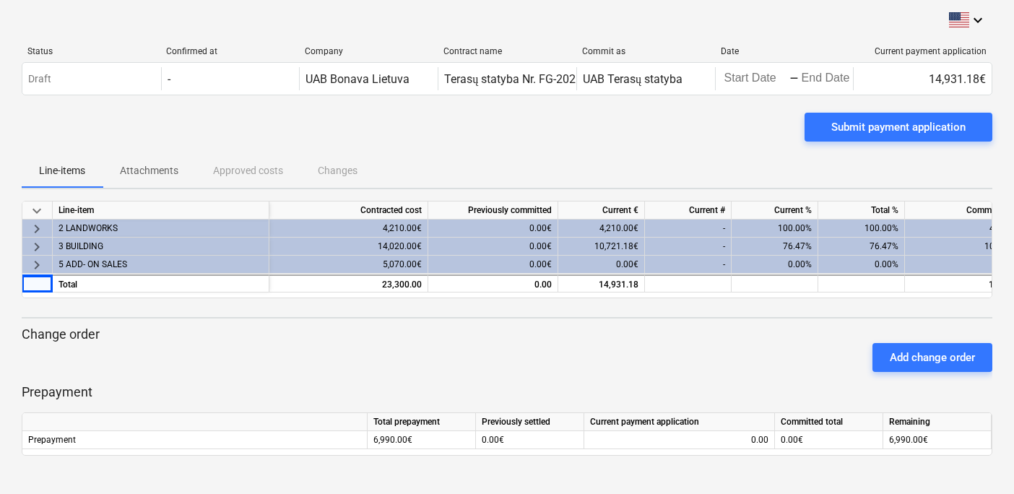
click at [40, 266] on span "keyboard_arrow_right" at bounding box center [36, 264] width 17 height 17
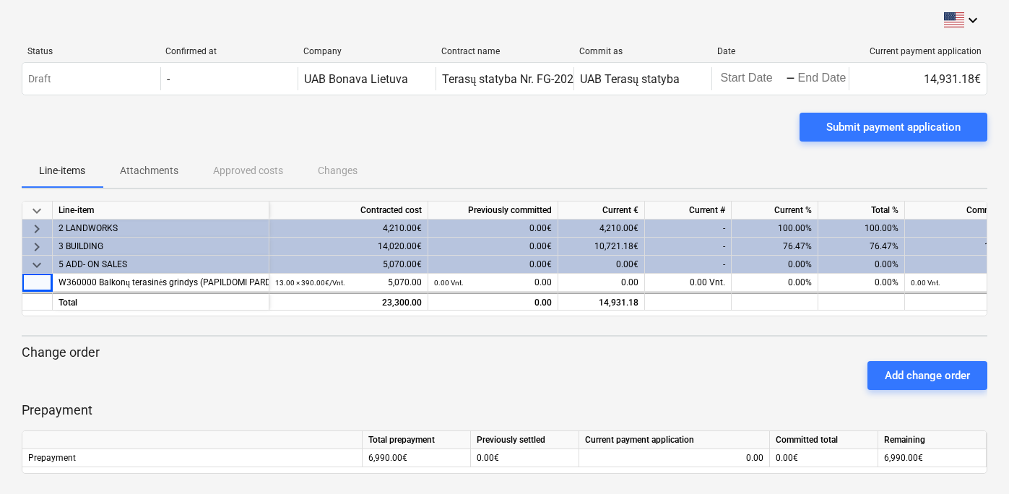
click at [274, 355] on div "Add change order" at bounding box center [504, 375] width 977 height 40
click at [35, 243] on span "keyboard_arrow_right" at bounding box center [36, 246] width 17 height 17
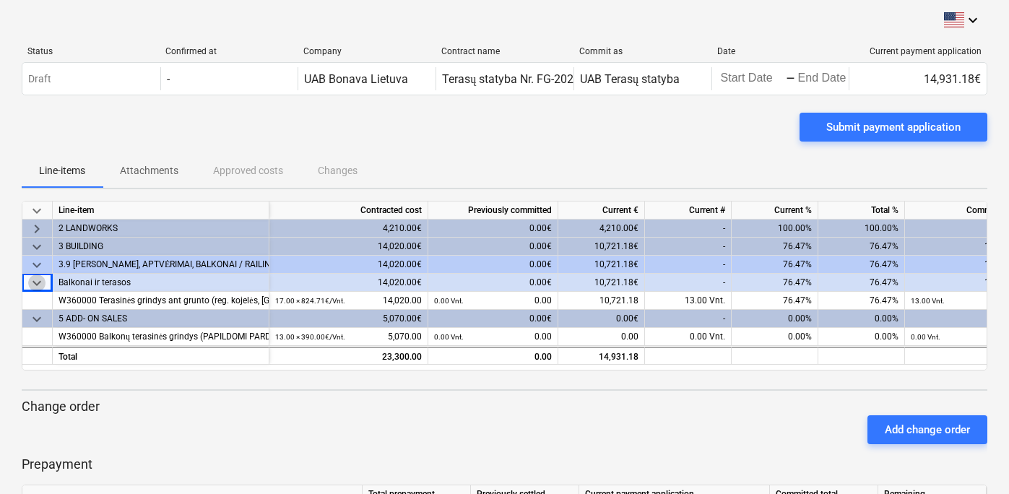
click at [32, 280] on span "keyboard_arrow_down" at bounding box center [36, 282] width 17 height 17
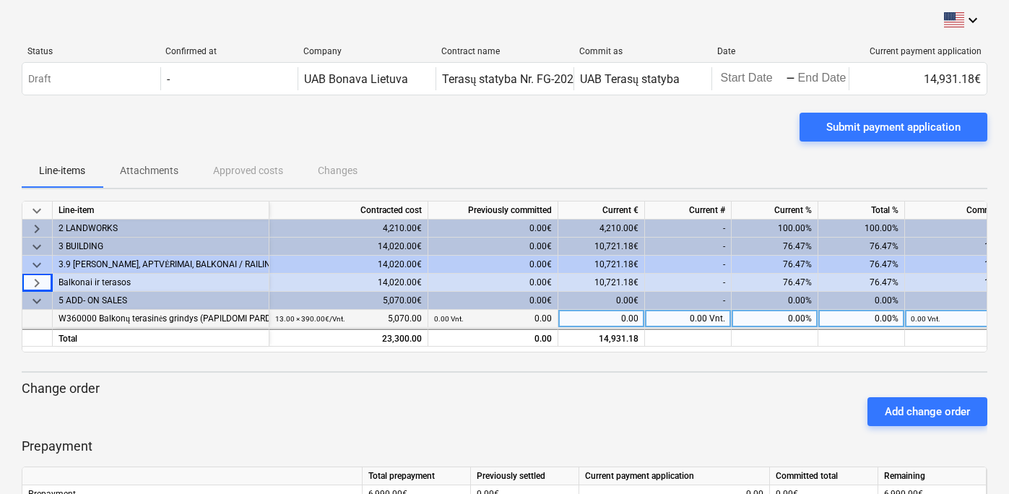
click at [116, 320] on div "W360000 Balkonų terasinės grindys (PAPILDOMI PARDAVIMAI)" at bounding box center [160, 319] width 204 height 18
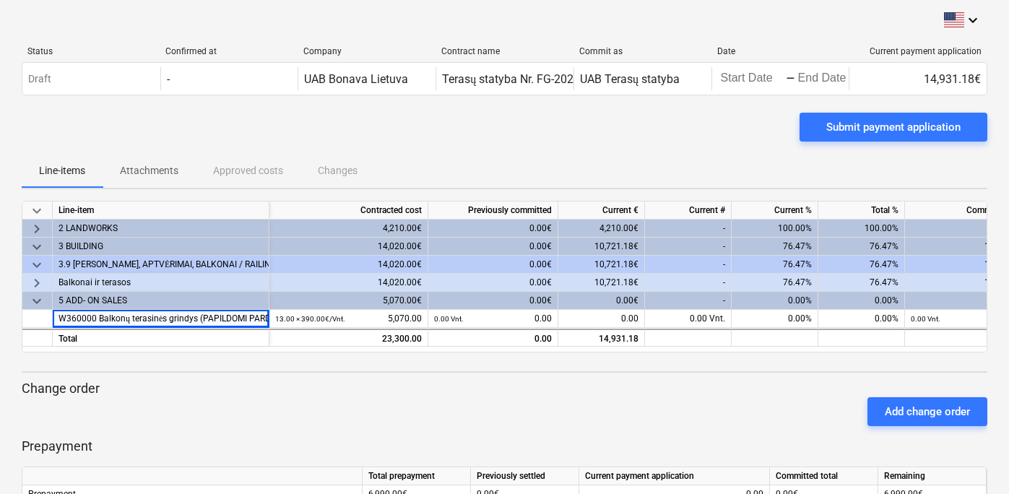
click at [173, 281] on div "Balkonai ir terasos" at bounding box center [160, 283] width 204 height 18
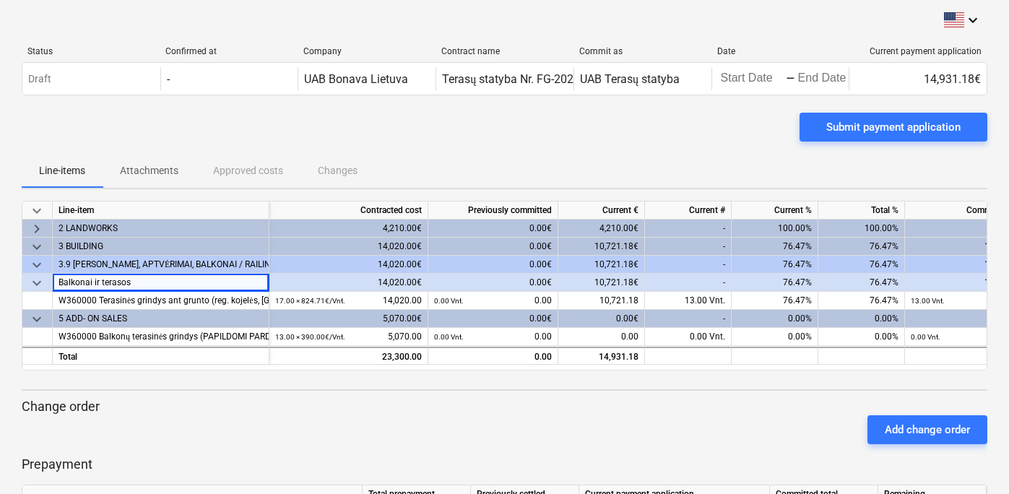
click at [183, 267] on div "3.9 [PERSON_NAME], APTVĖRIMAI, BALKONAI / RAILINGS" at bounding box center [160, 265] width 204 height 18
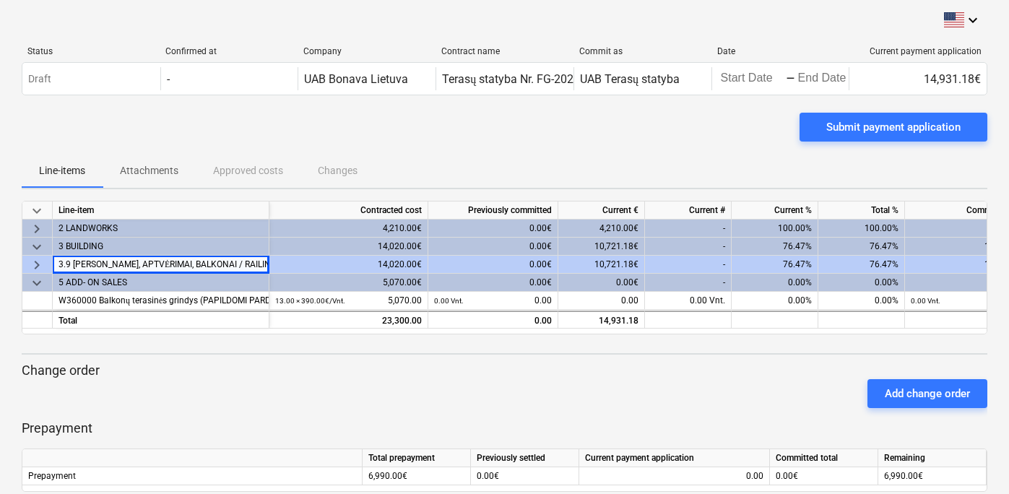
click at [728, 141] on div "Submit payment application" at bounding box center [504, 133] width 965 height 40
click at [42, 264] on span "keyboard_arrow_right" at bounding box center [36, 264] width 17 height 17
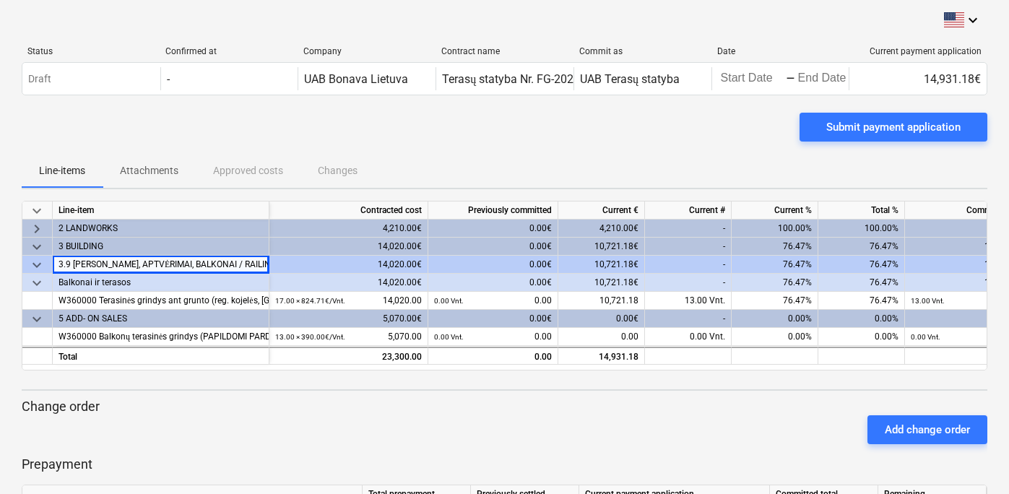
click at [37, 227] on span "keyboard_arrow_right" at bounding box center [36, 228] width 17 height 17
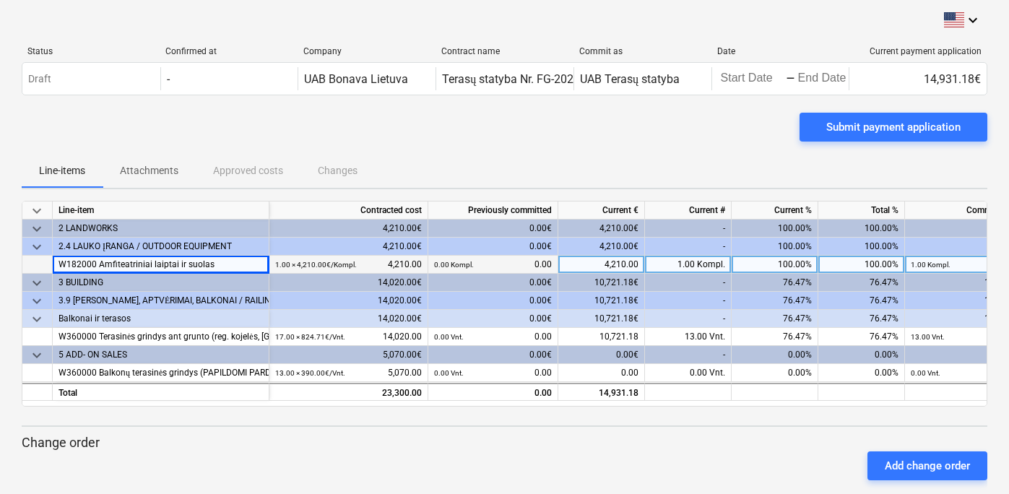
click at [40, 267] on div at bounding box center [37, 265] width 30 height 18
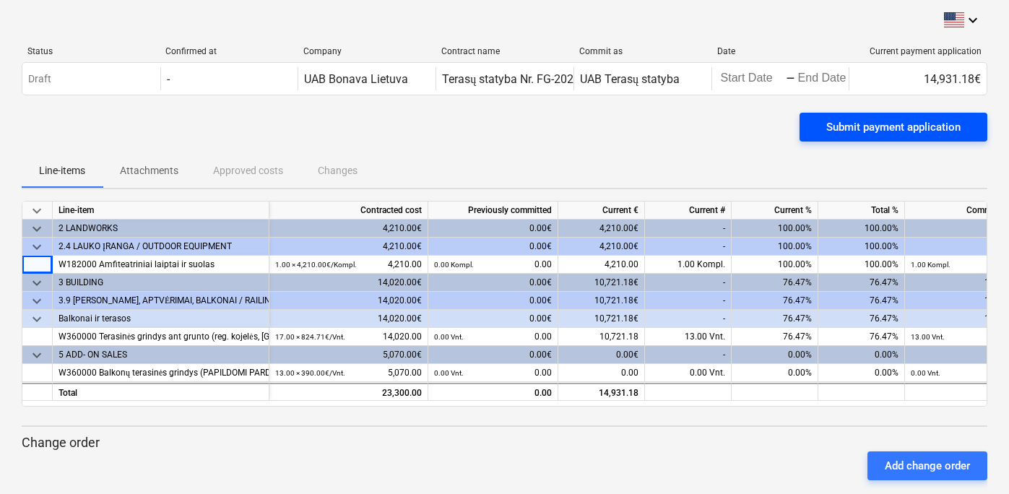
click at [926, 120] on div "Submit payment application" at bounding box center [893, 127] width 134 height 19
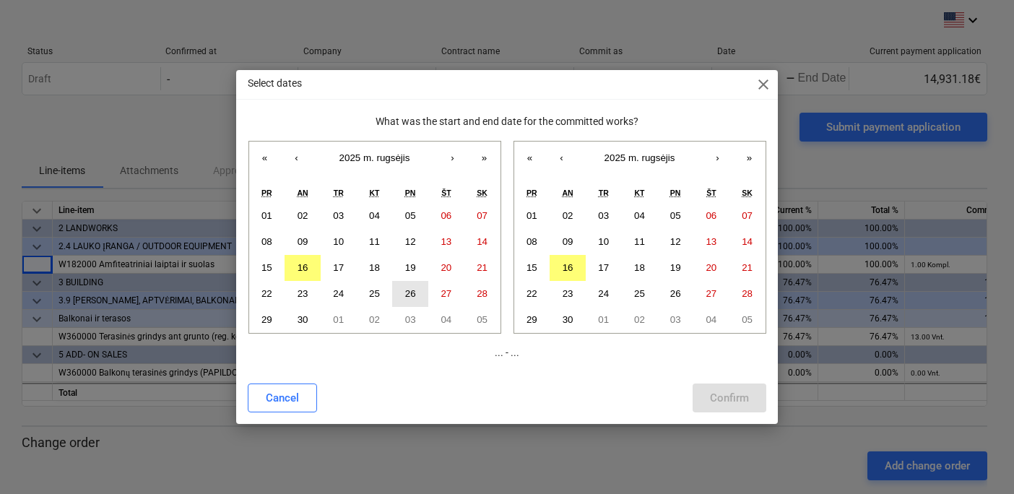
click at [410, 292] on abbr "26" at bounding box center [410, 293] width 11 height 11
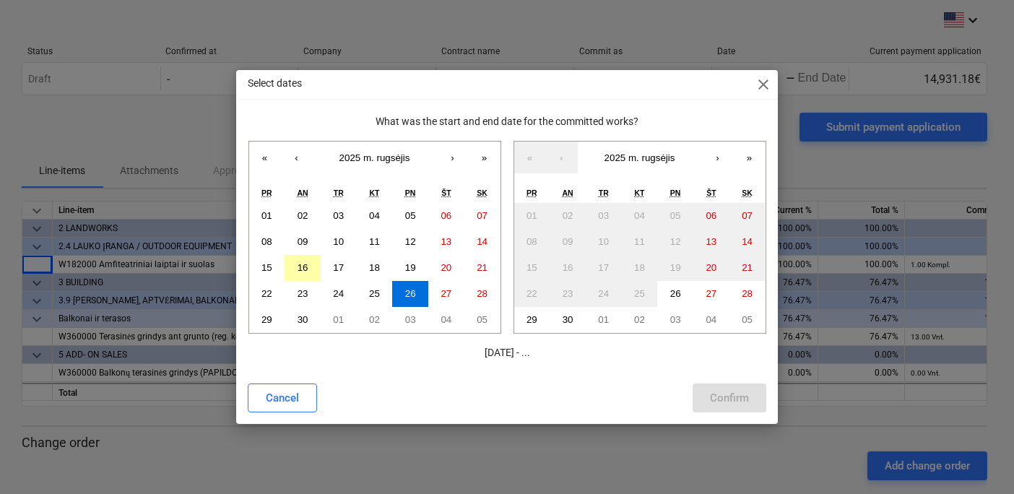
click at [316, 271] on button "16" at bounding box center [302, 268] width 36 height 26
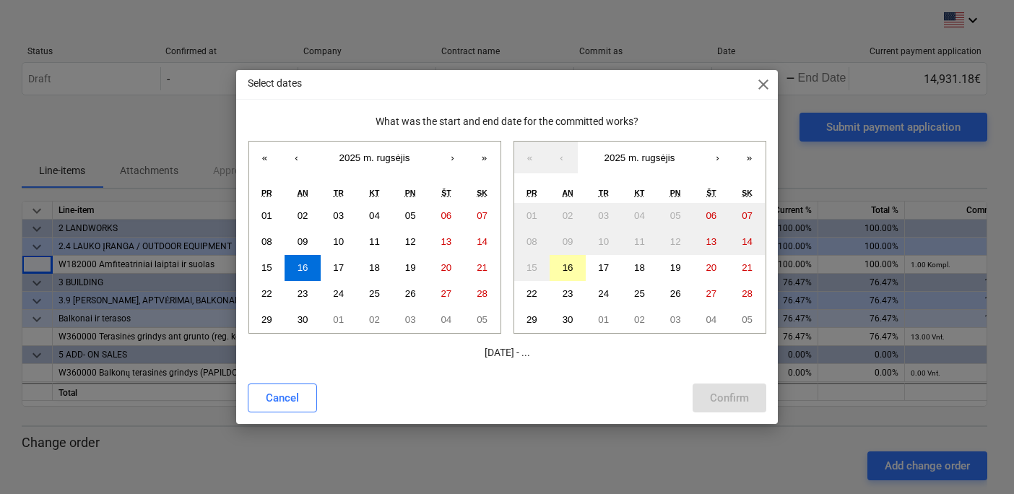
click at [569, 261] on button "16" at bounding box center [567, 268] width 36 height 26
click at [413, 287] on button "26" at bounding box center [410, 294] width 36 height 26
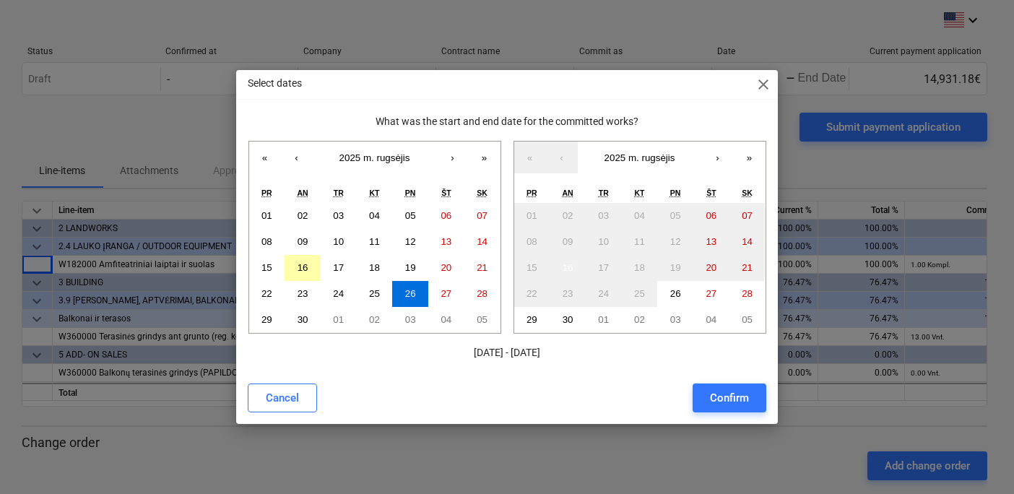
click at [310, 264] on button "16" at bounding box center [302, 268] width 36 height 26
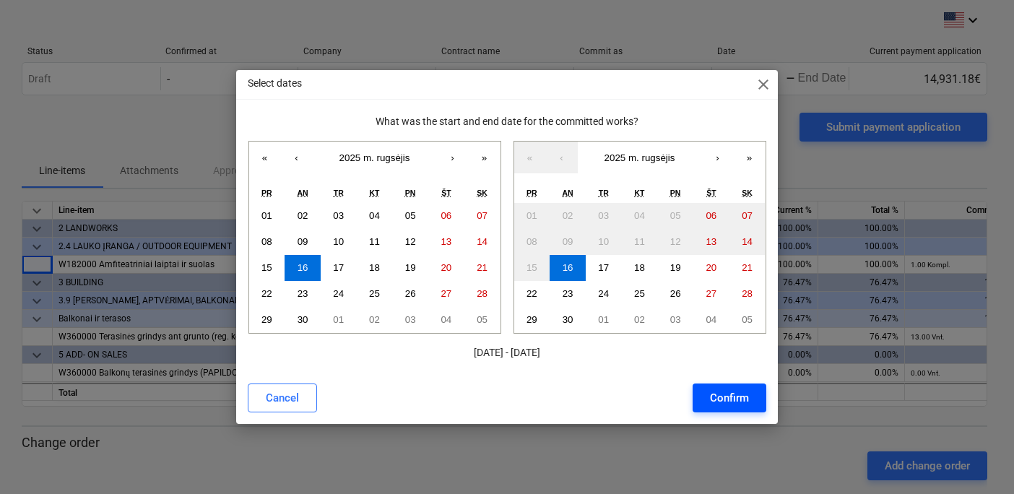
click at [710, 405] on div "Confirm" at bounding box center [729, 397] width 39 height 19
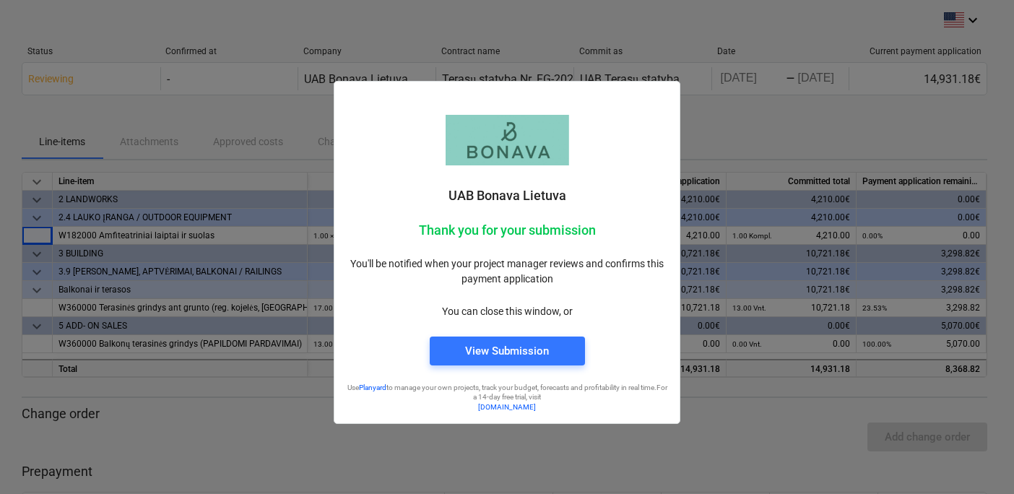
click at [510, 310] on p "You can close this window, or" at bounding box center [507, 311] width 322 height 15
